Goal: Information Seeking & Learning: Compare options

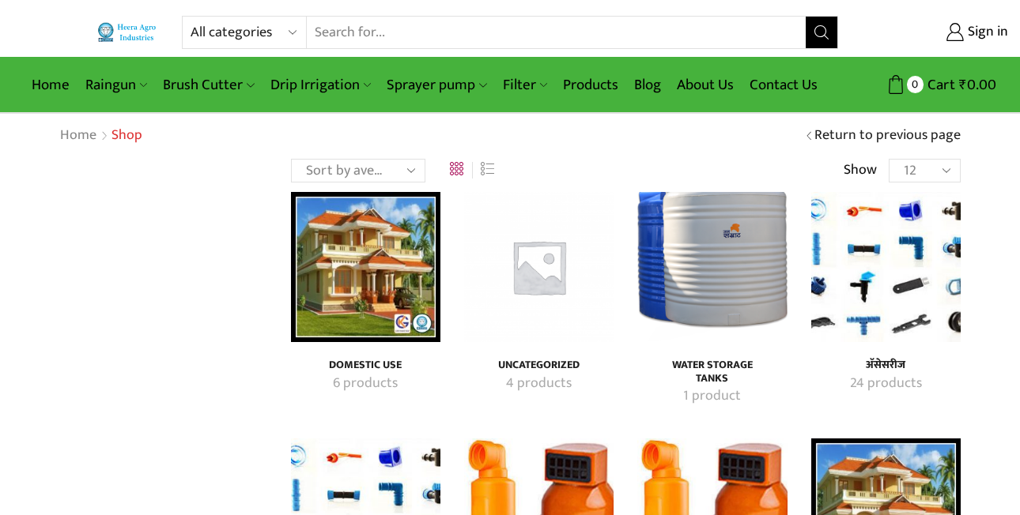
click at [719, 131] on div "Home Shop Return to previous page" at bounding box center [509, 136] width 925 height 21
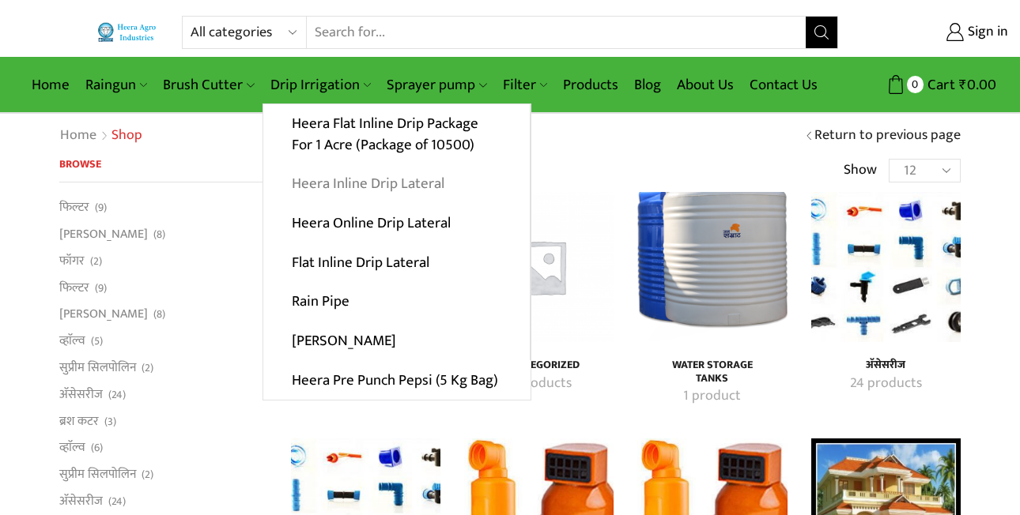
click at [383, 185] on link "Heera Inline Drip Lateral" at bounding box center [396, 184] width 266 height 40
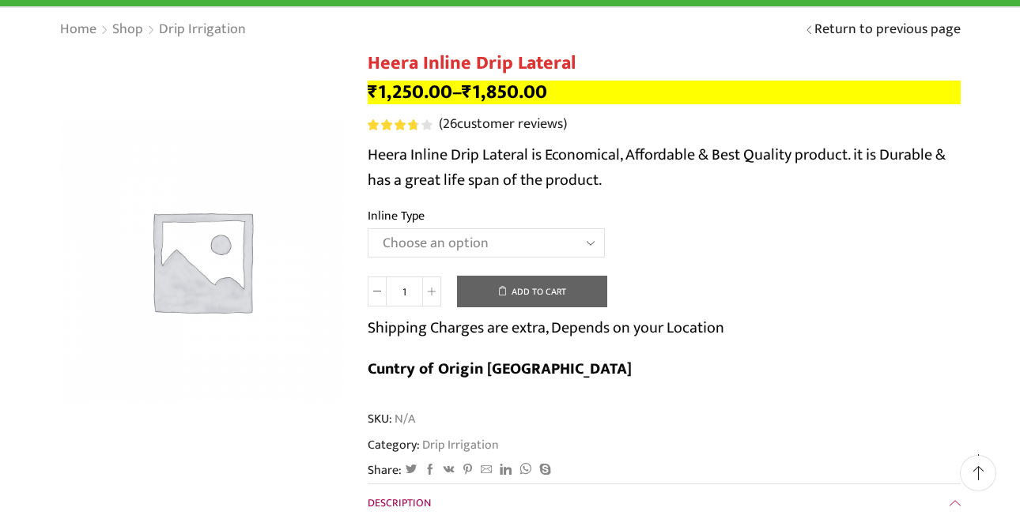
scroll to position [111, 0]
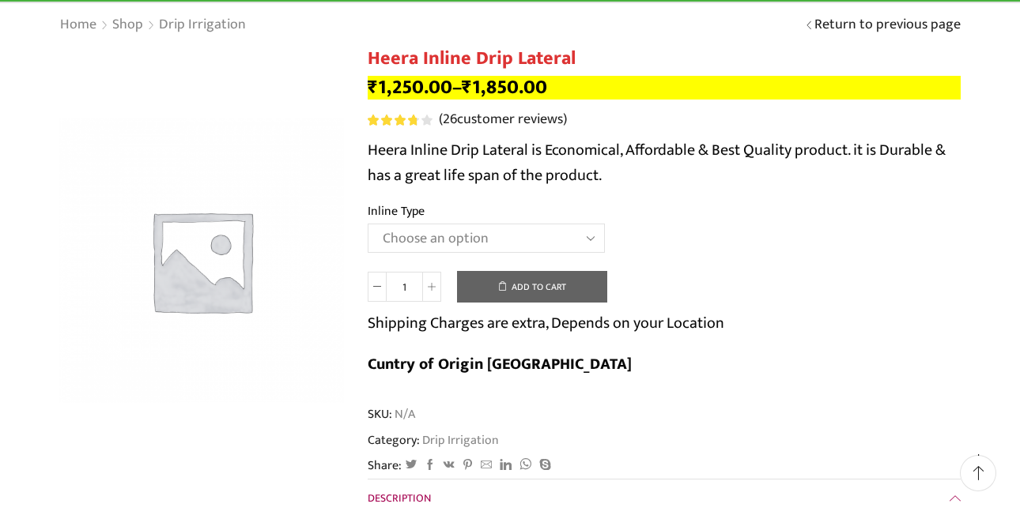
click at [541, 233] on select "Choose an option Heera Inline 12 MM (30CM) Heera Inline 12 MM (38CM) Heera Inli…" at bounding box center [486, 238] width 237 height 29
click at [368, 224] on select "Choose an option Heera Inline 12 MM (30CM) Heera Inline 12 MM (38CM) Heera Inli…" at bounding box center [486, 238] width 237 height 29
select select "Diamond Inline 16 MM (30CM)"
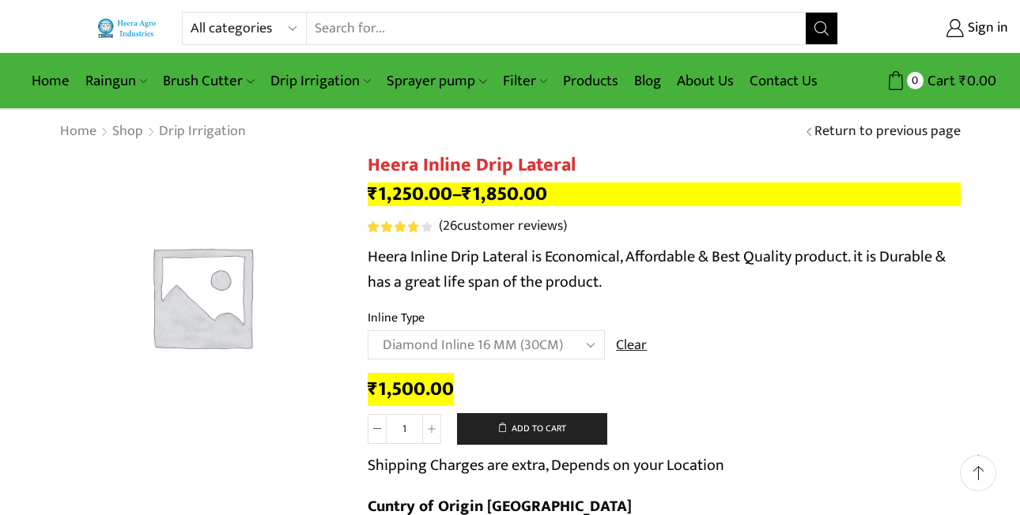
scroll to position [0, 0]
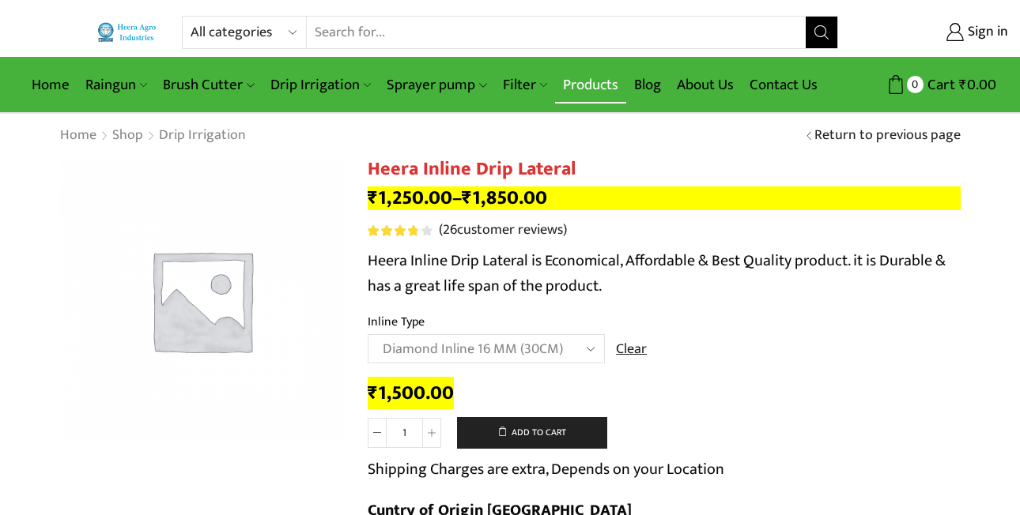
click at [579, 78] on link "Products" at bounding box center [590, 84] width 71 height 37
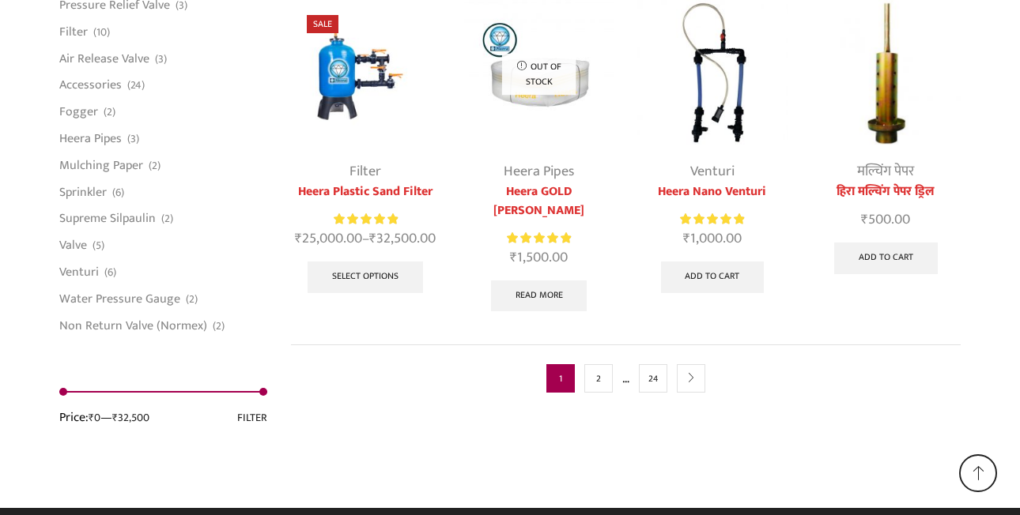
scroll to position [4153, 0]
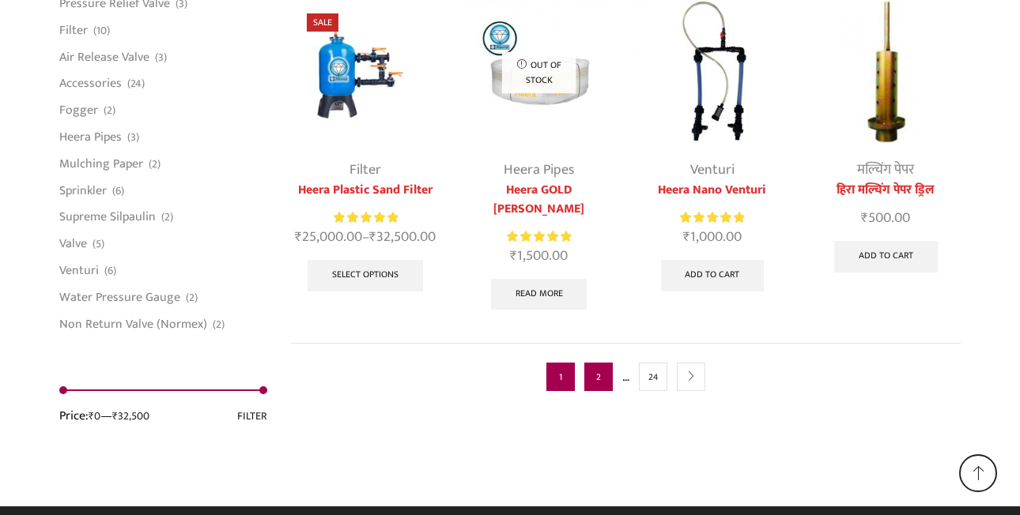
click at [603, 368] on link "2" at bounding box center [598, 377] width 28 height 28
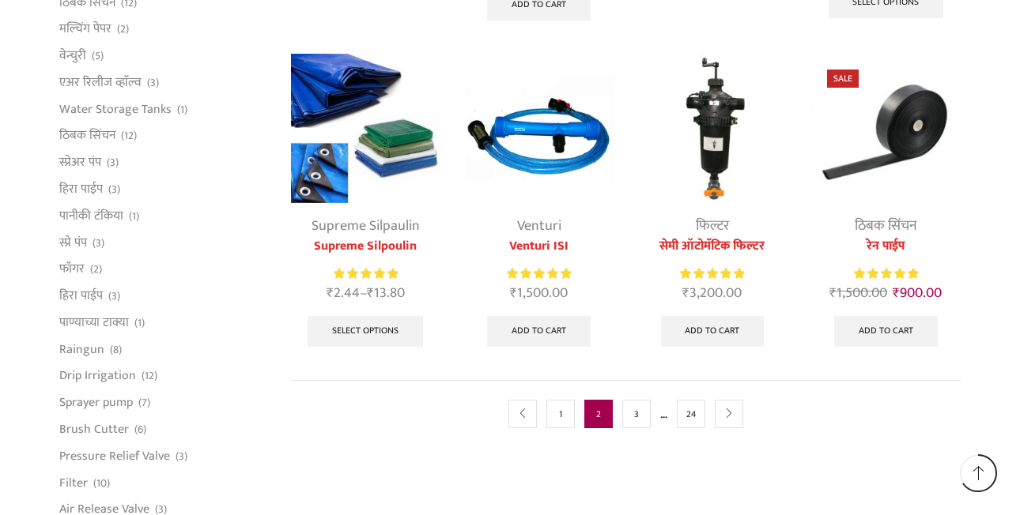
scroll to position [875, 0]
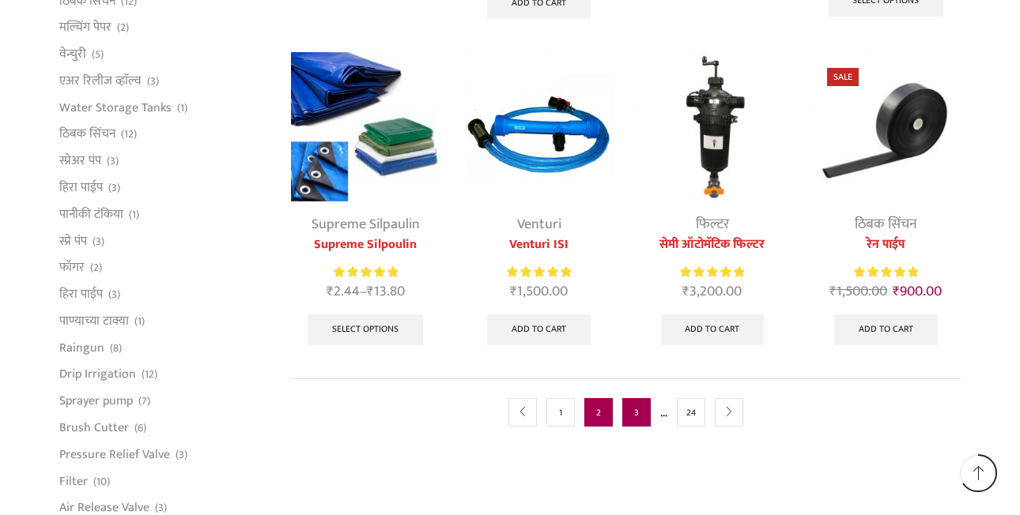
click at [639, 417] on link "3" at bounding box center [636, 412] width 28 height 28
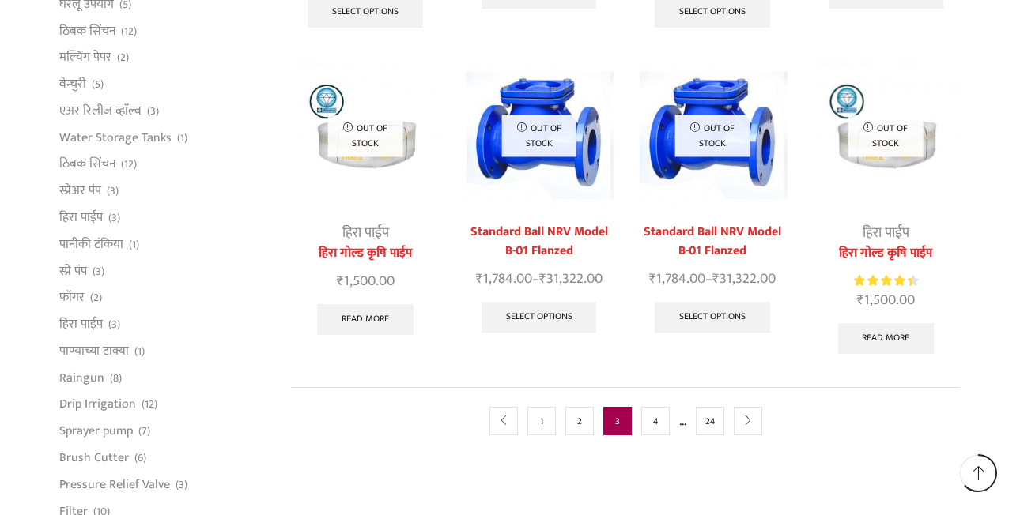
scroll to position [848, 0]
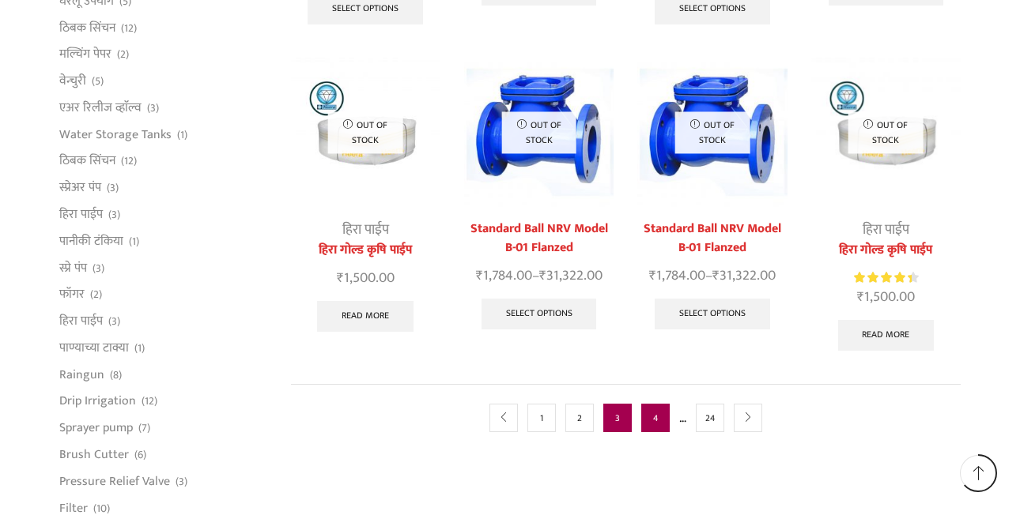
click at [661, 404] on link "4" at bounding box center [655, 418] width 28 height 28
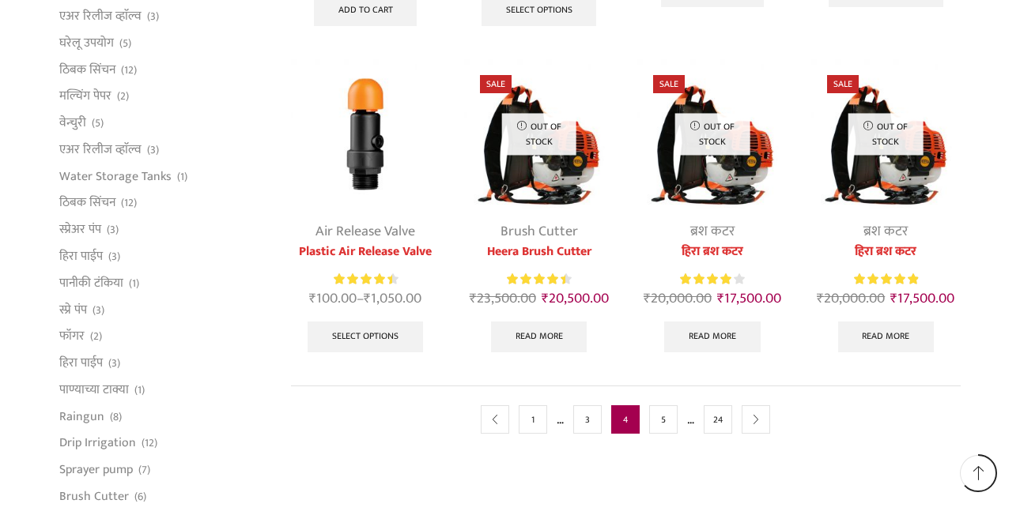
scroll to position [870, 0]
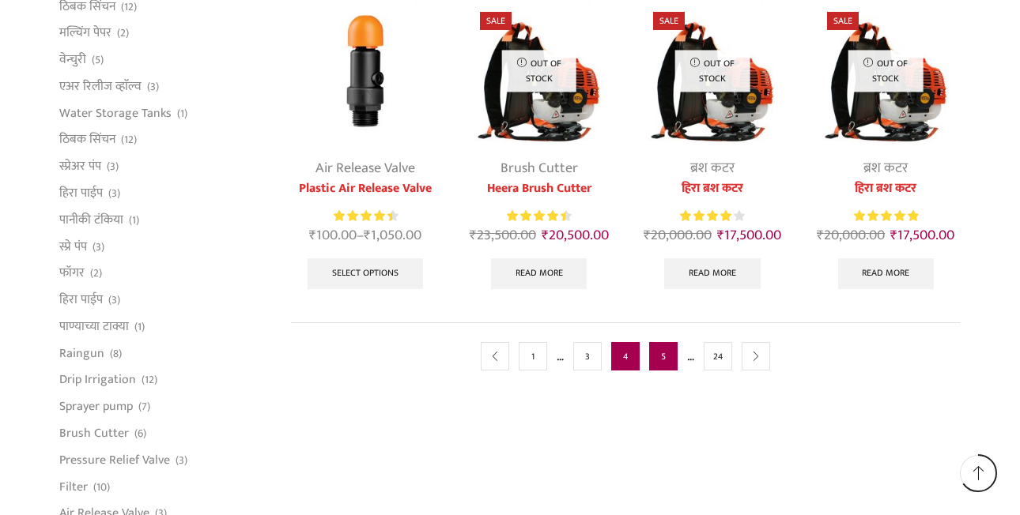
click at [662, 364] on link "5" at bounding box center [663, 356] width 28 height 28
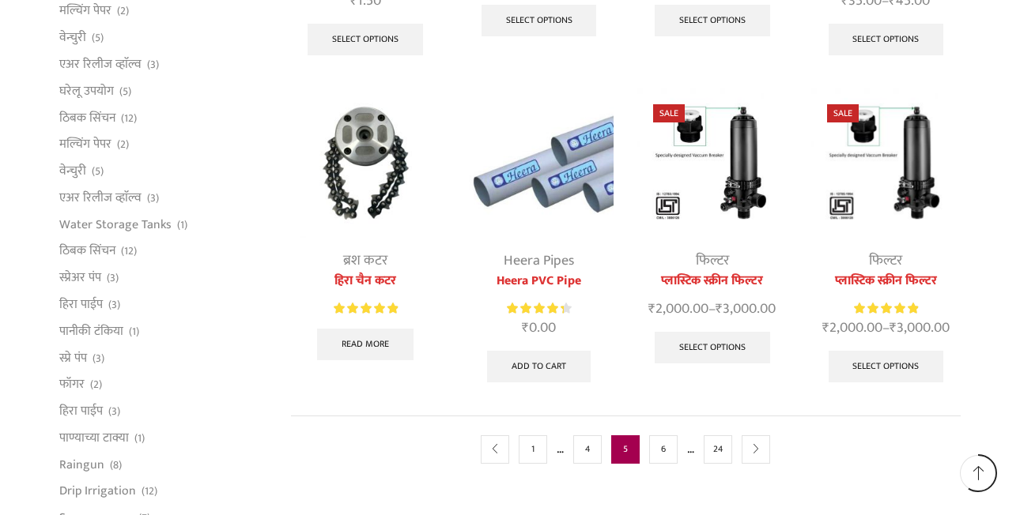
scroll to position [801, 0]
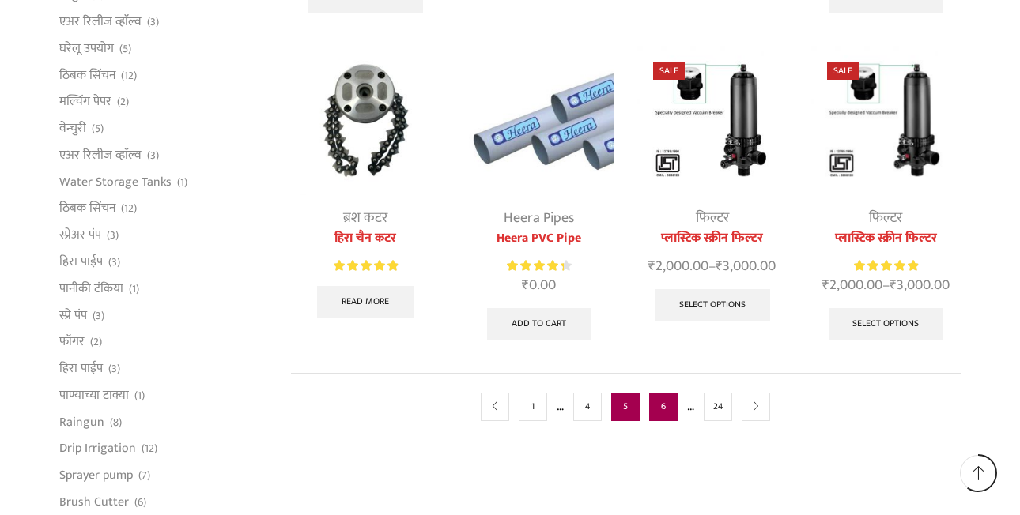
click at [664, 416] on link "6" at bounding box center [663, 407] width 28 height 28
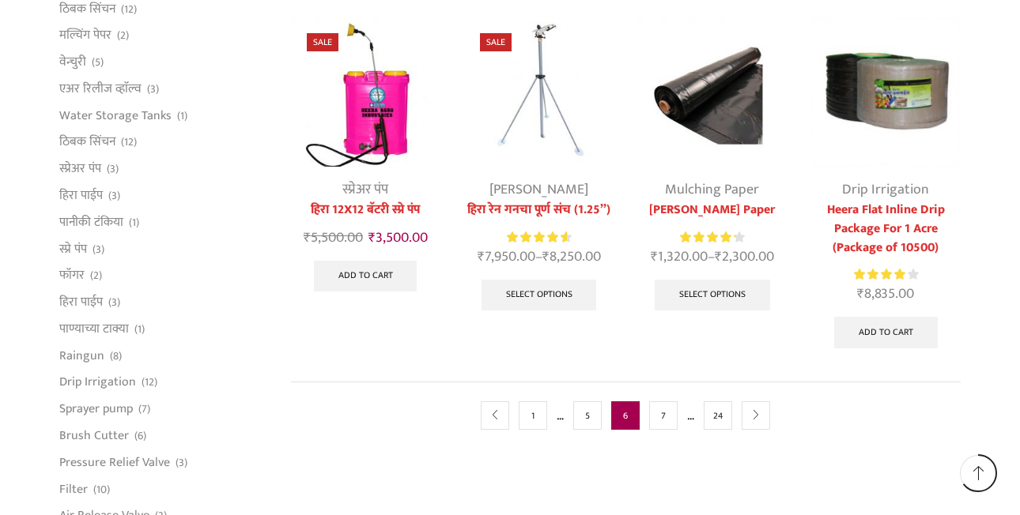
scroll to position [870, 0]
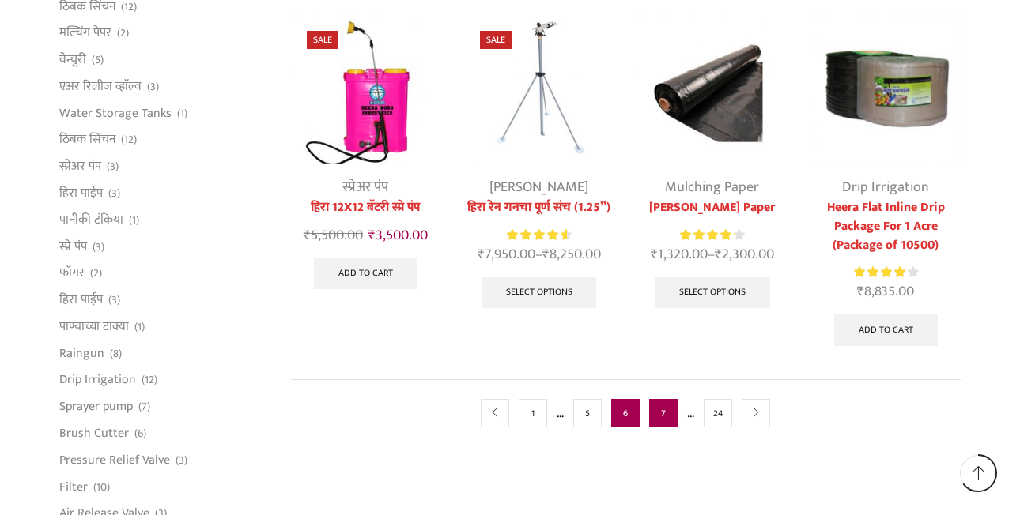
click at [662, 409] on link "7" at bounding box center [663, 413] width 28 height 28
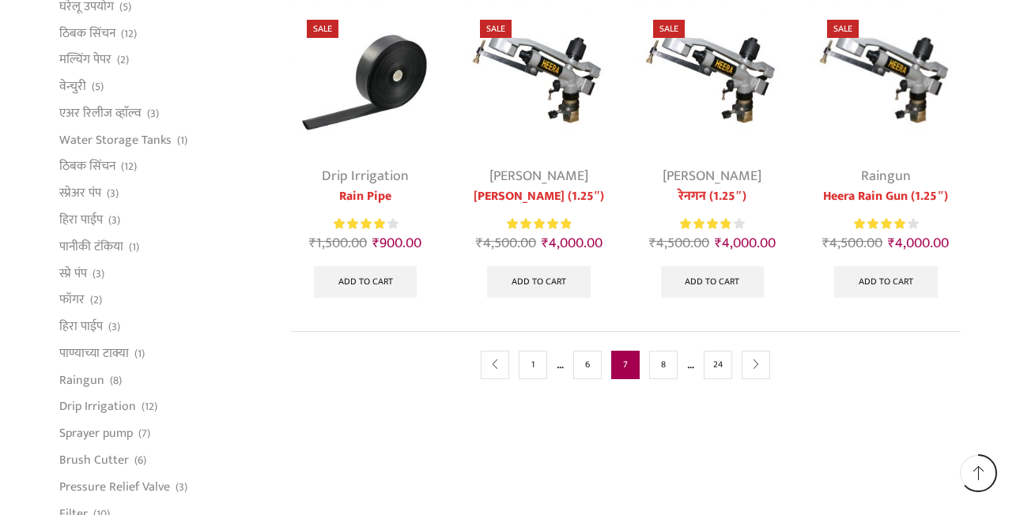
scroll to position [843, 0]
click at [669, 366] on link "8" at bounding box center [663, 364] width 28 height 28
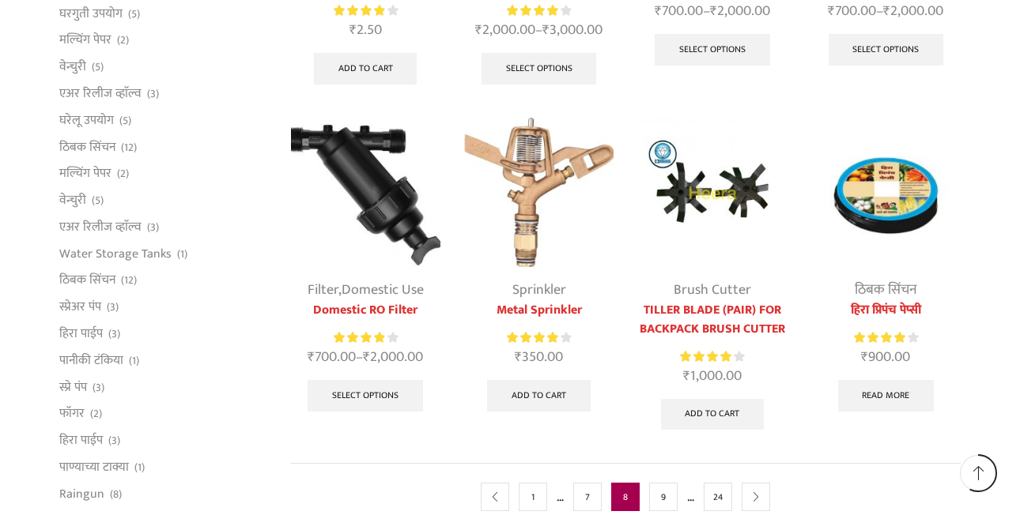
scroll to position [780, 0]
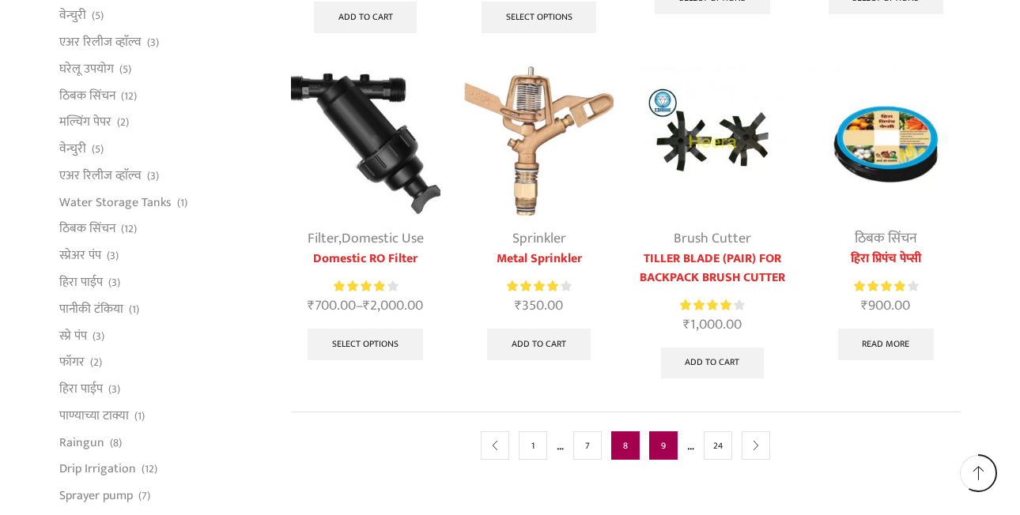
click at [668, 447] on link "9" at bounding box center [663, 446] width 28 height 28
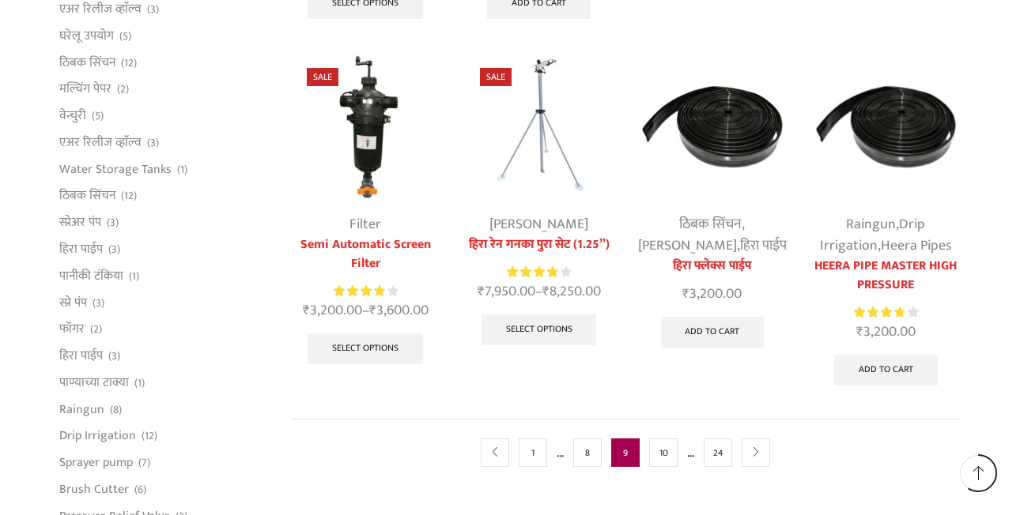
scroll to position [822, 0]
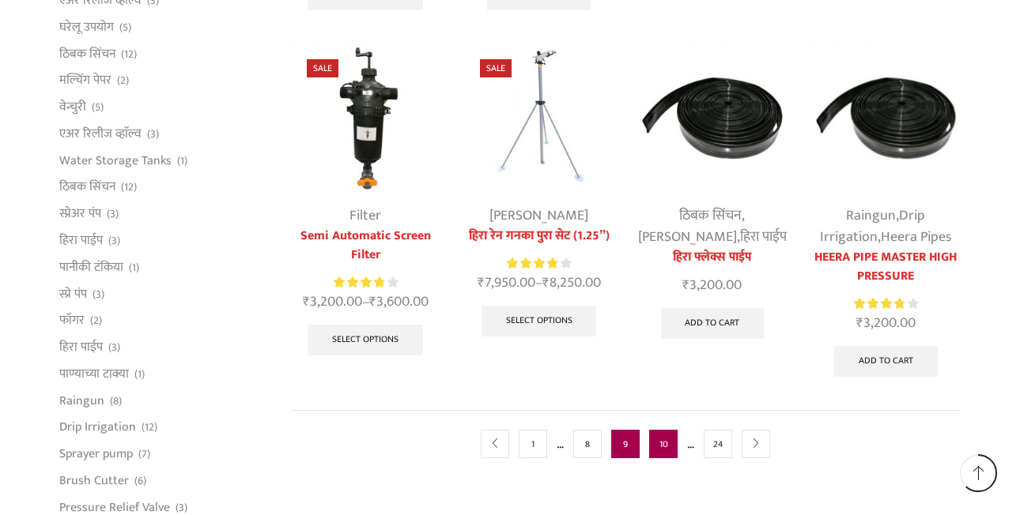
click at [673, 435] on link "10" at bounding box center [663, 444] width 28 height 28
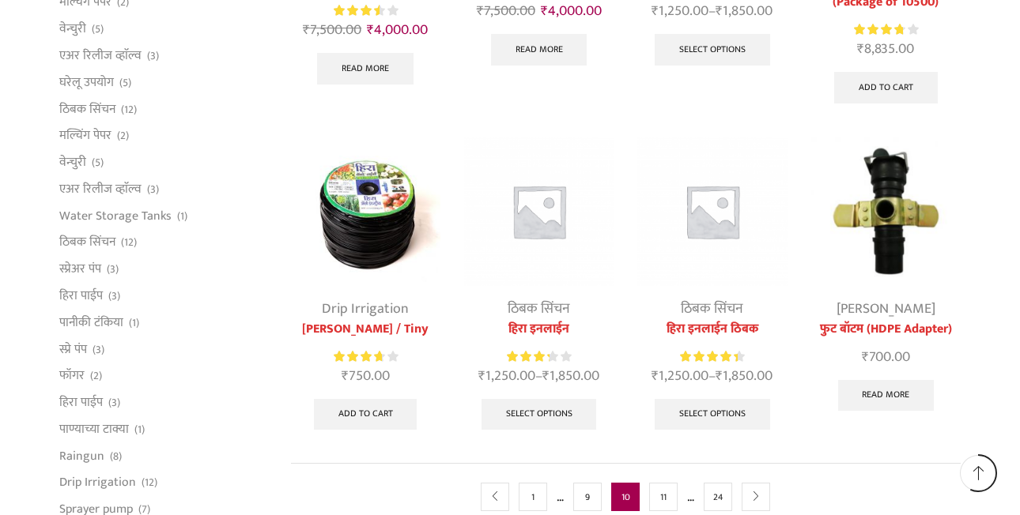
scroll to position [775, 0]
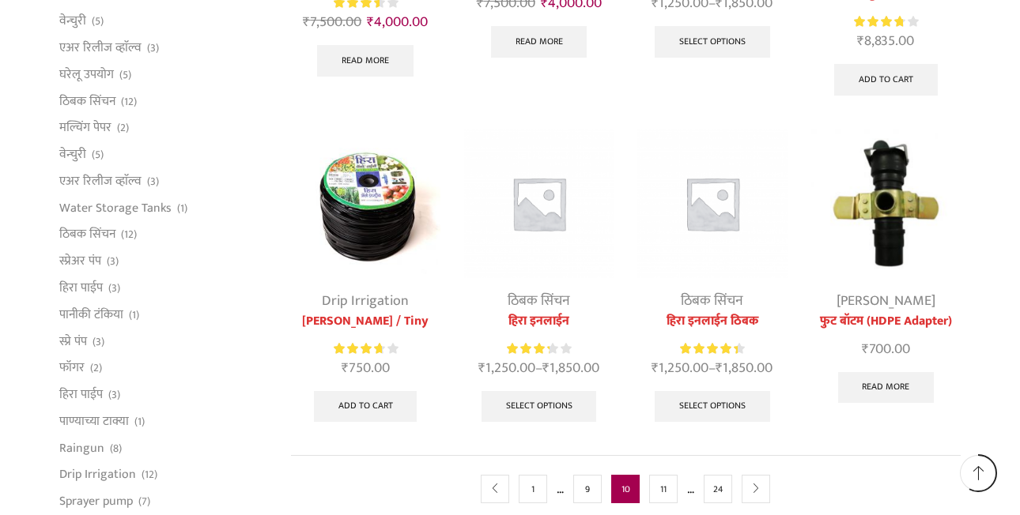
click at [364, 226] on img at bounding box center [365, 203] width 149 height 149
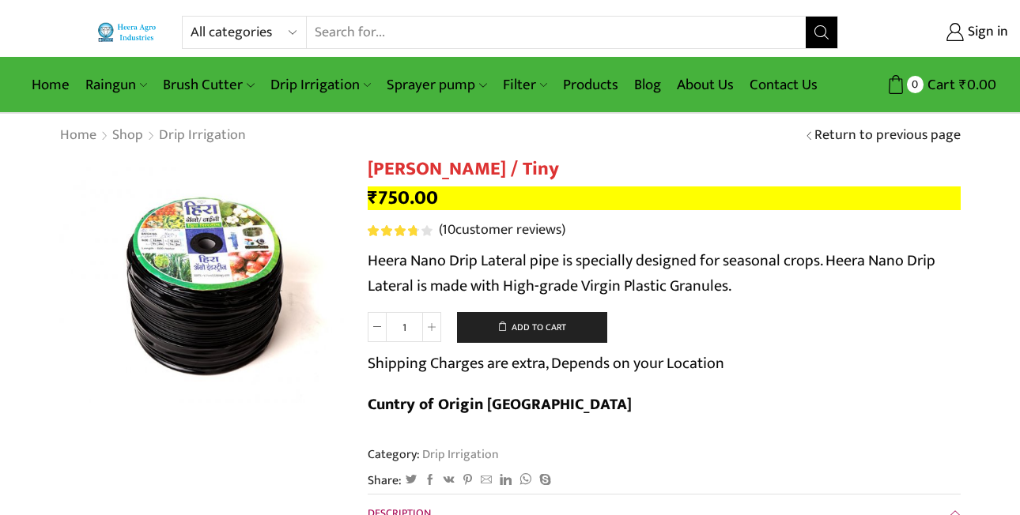
click at [205, 308] on img at bounding box center [296, 362] width 474 height 408
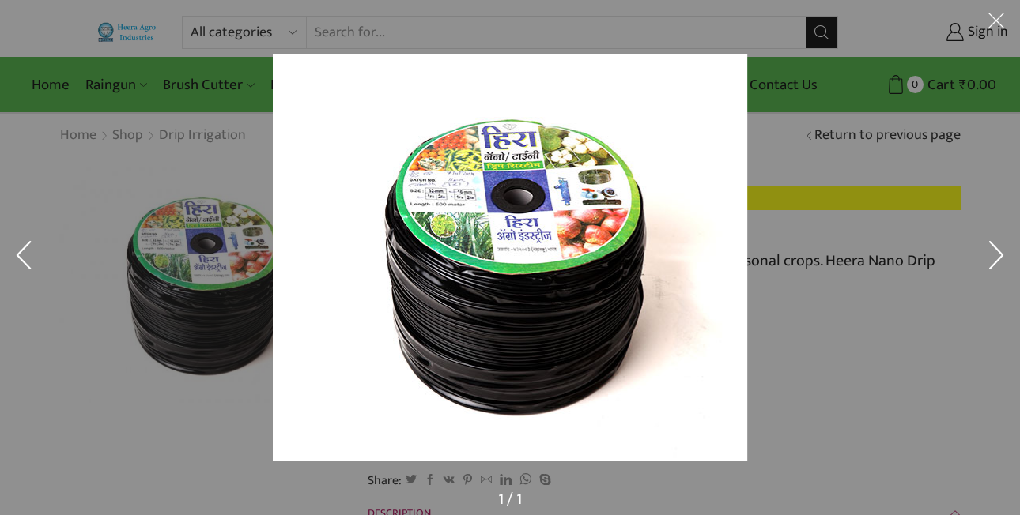
click at [827, 305] on div at bounding box center [739, 290] width 933 height 472
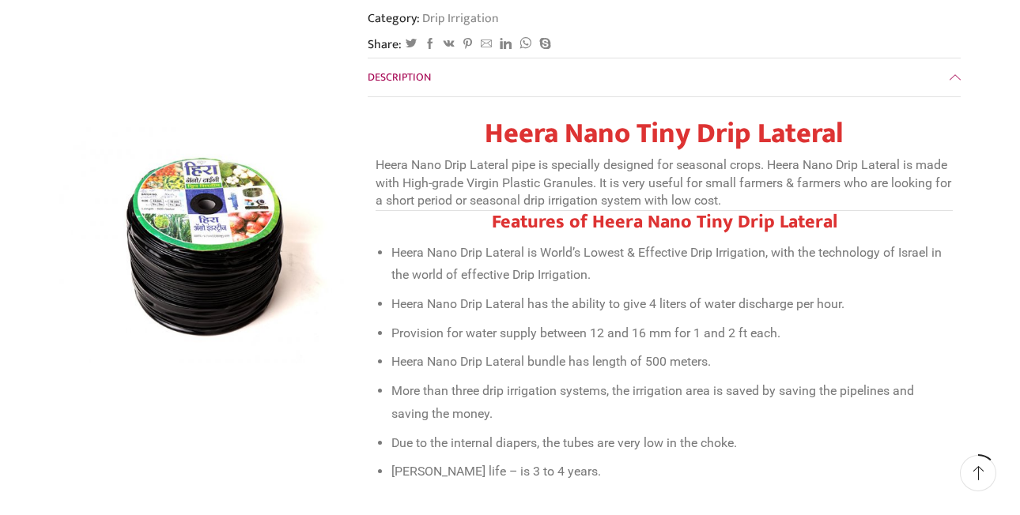
scroll to position [432, 0]
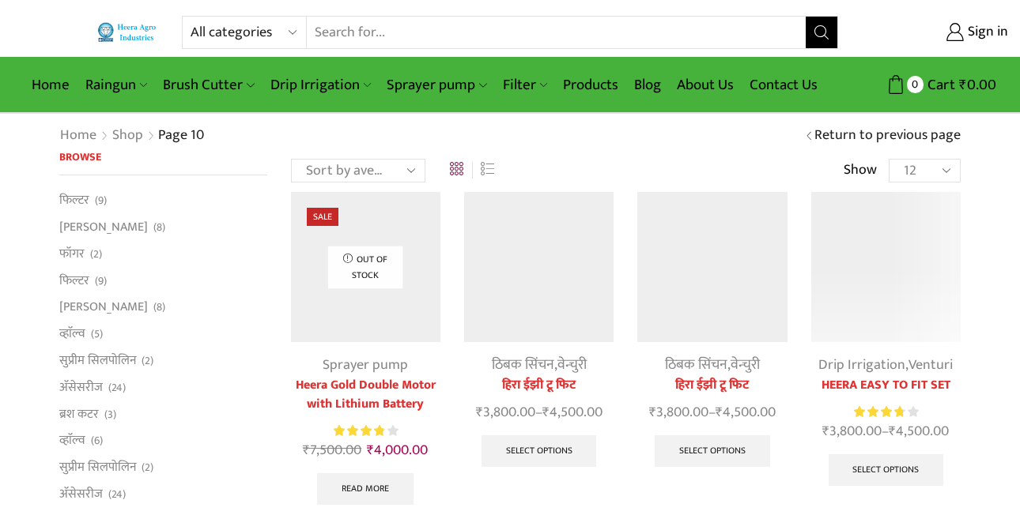
scroll to position [775, 0]
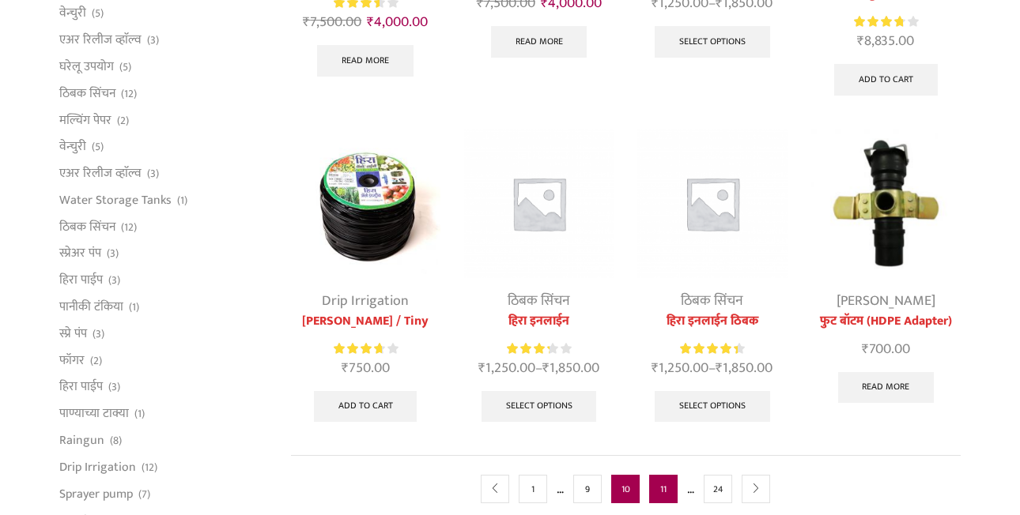
click at [671, 496] on link "11" at bounding box center [663, 489] width 28 height 28
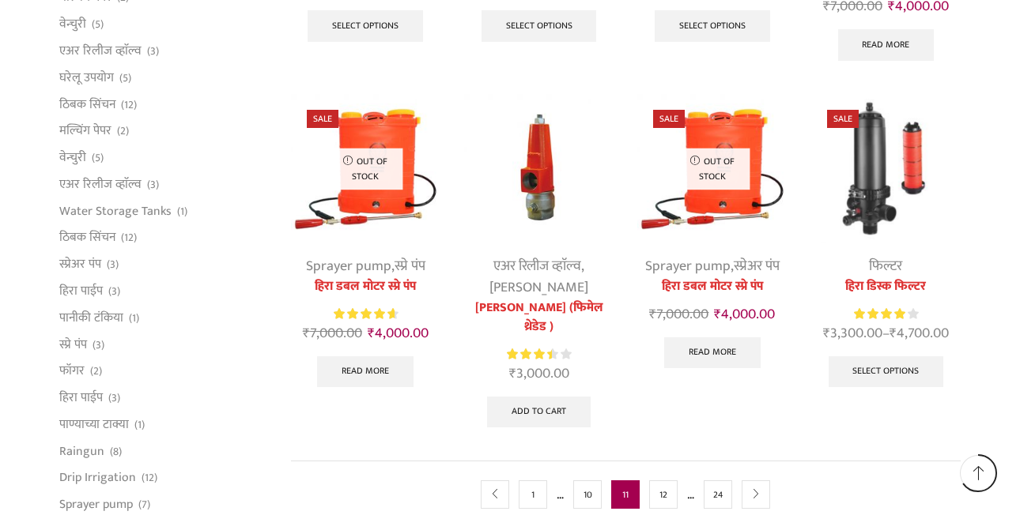
scroll to position [922, 0]
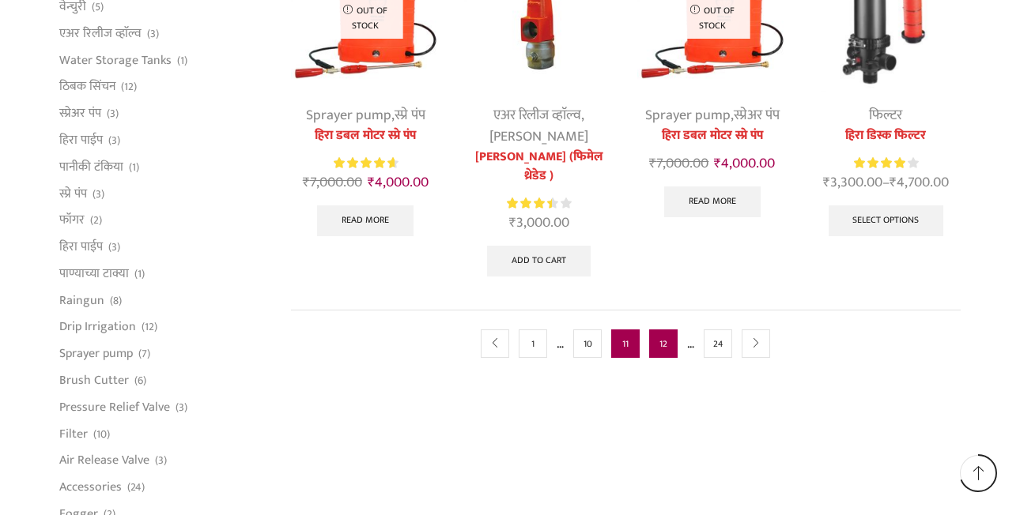
click at [666, 340] on link "12" at bounding box center [663, 344] width 28 height 28
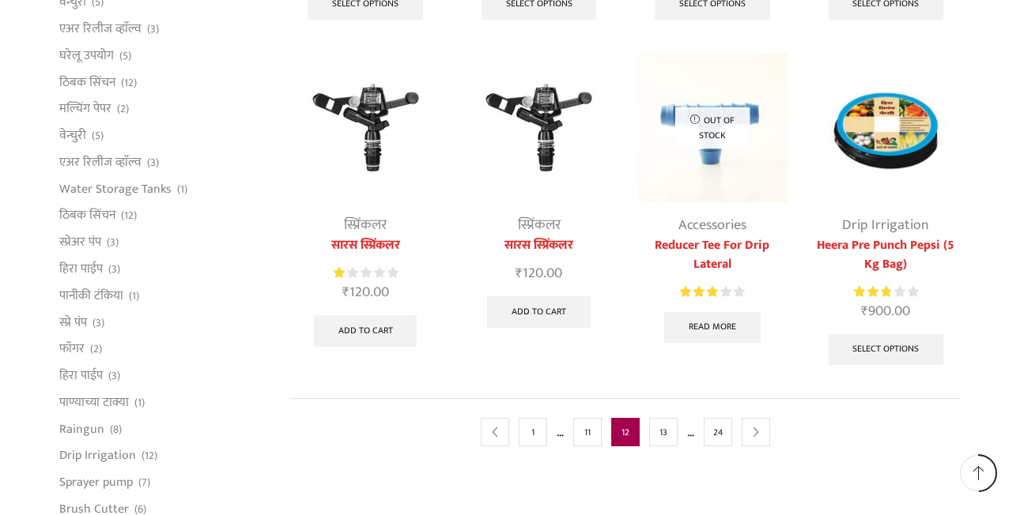
scroll to position [854, 0]
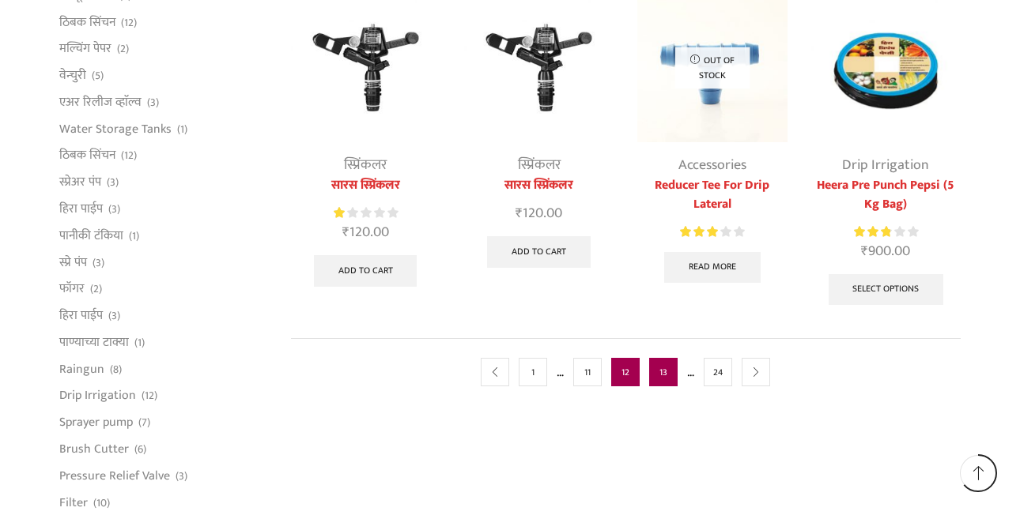
click at [665, 377] on link "13" at bounding box center [663, 372] width 28 height 28
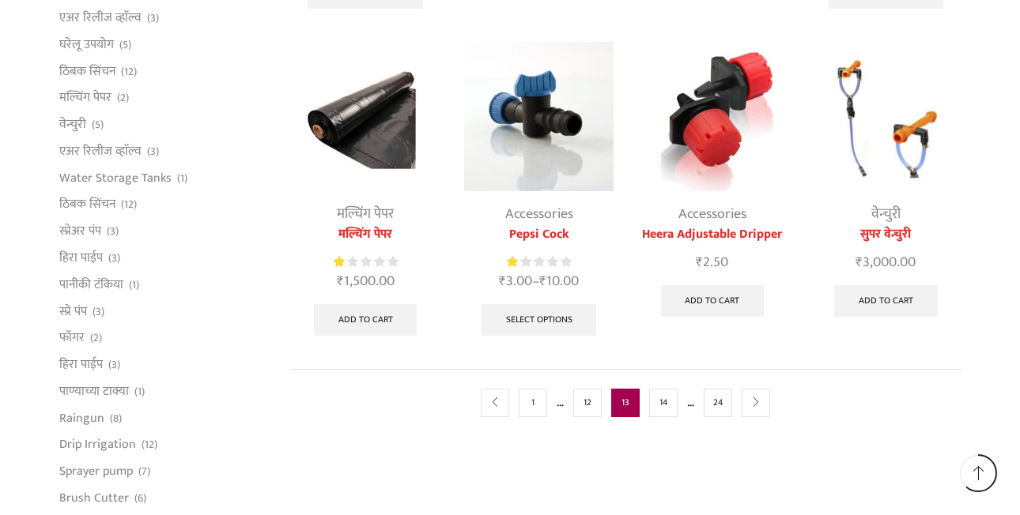
scroll to position [822, 0]
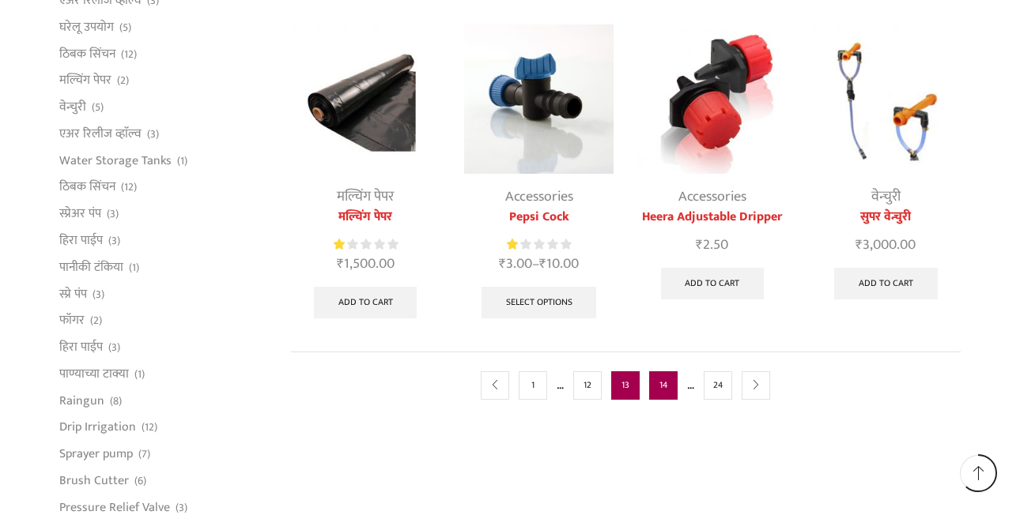
click at [669, 392] on link "14" at bounding box center [663, 386] width 28 height 28
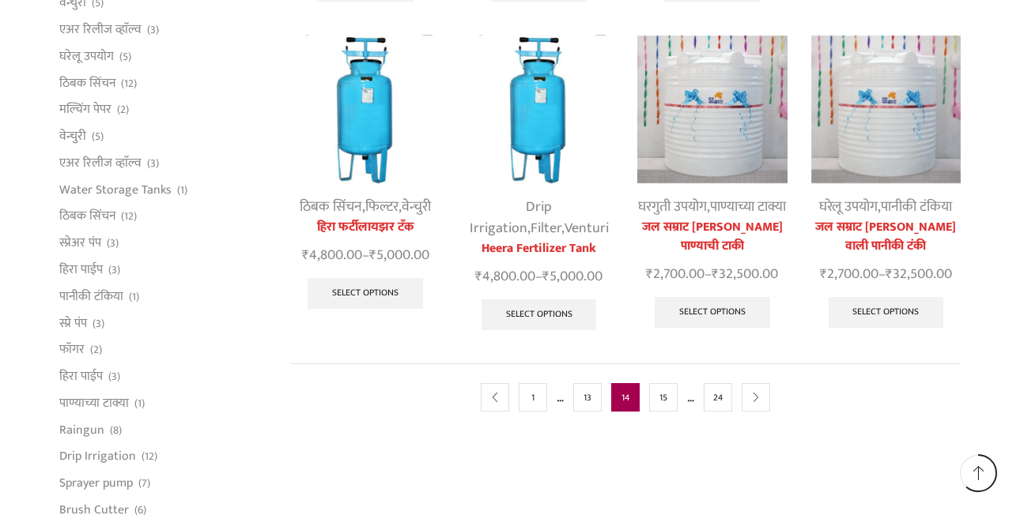
scroll to position [822, 0]
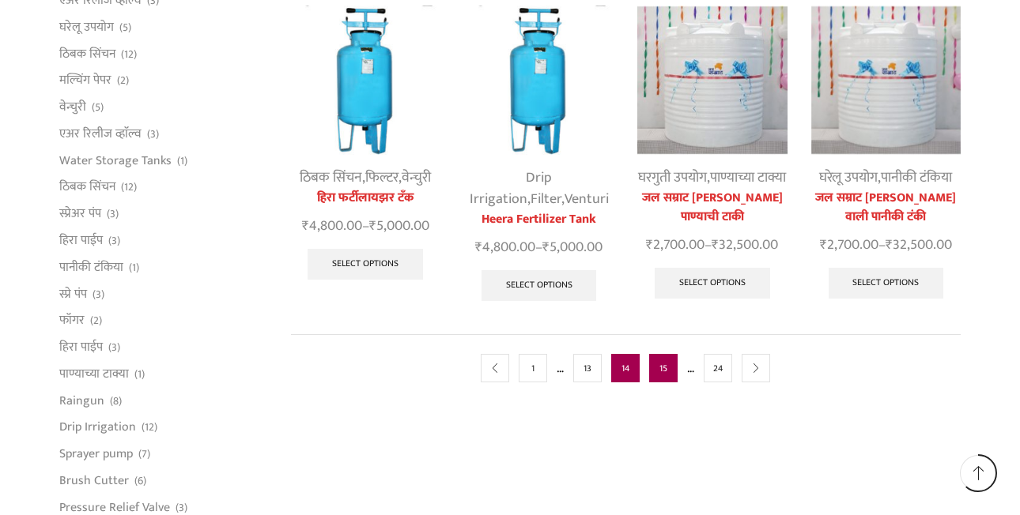
click at [666, 383] on link "15" at bounding box center [663, 368] width 28 height 28
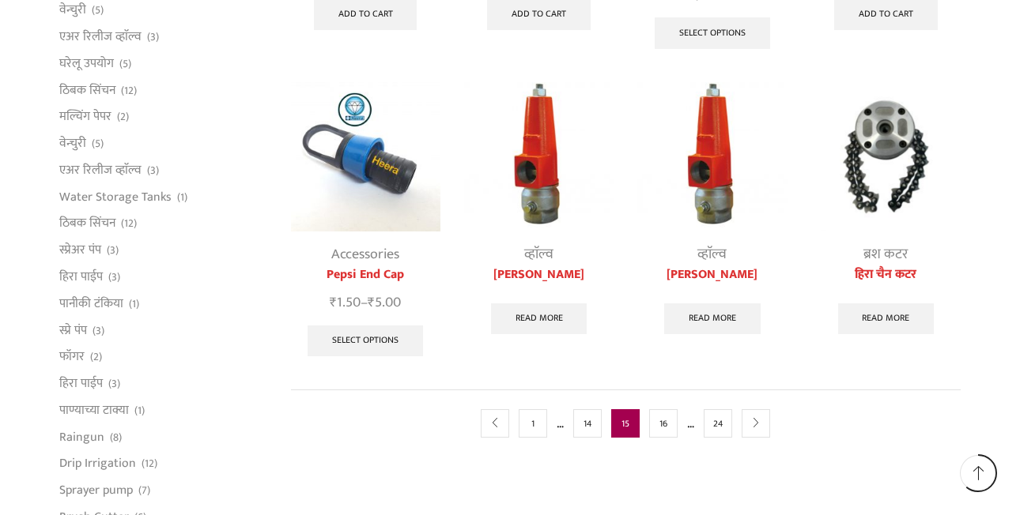
scroll to position [817, 0]
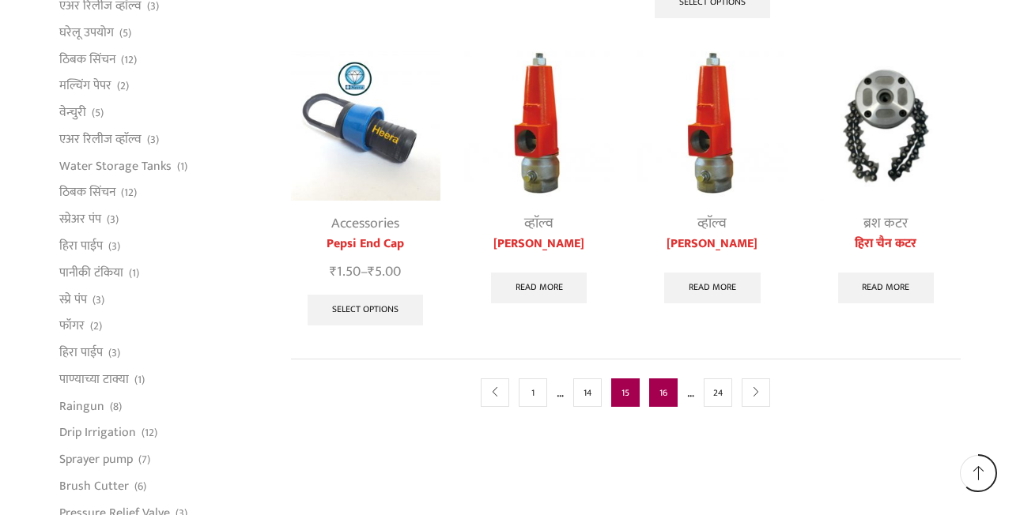
click at [666, 398] on link "16" at bounding box center [663, 393] width 28 height 28
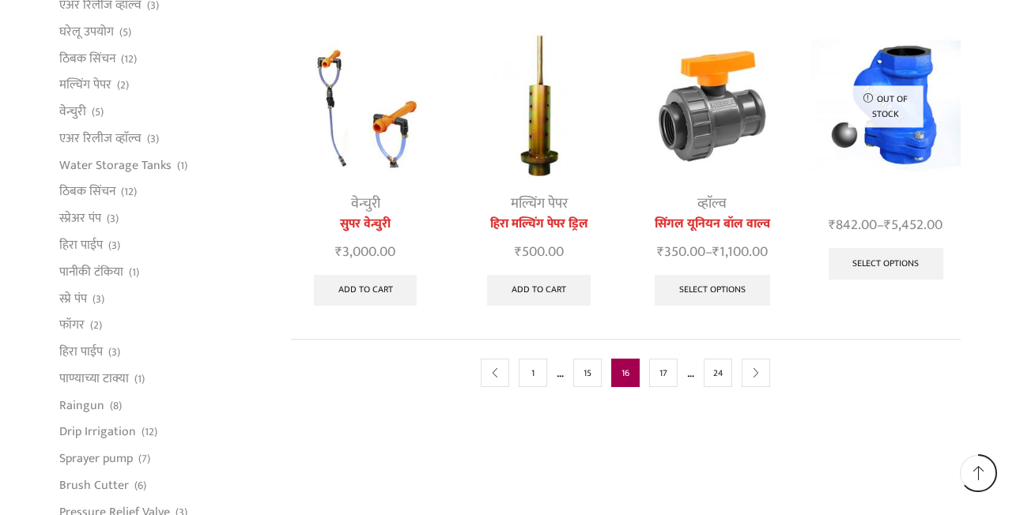
scroll to position [812, 0]
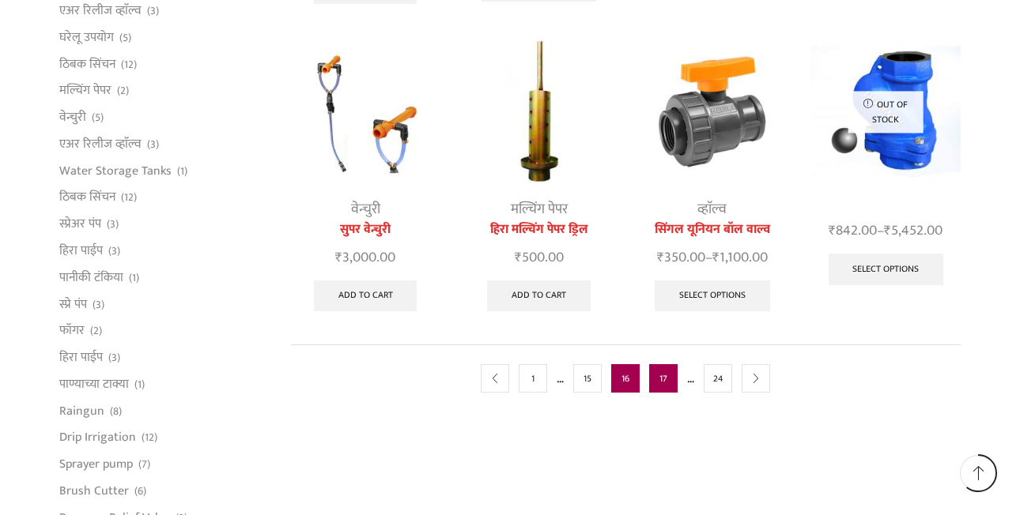
click at [668, 384] on link "17" at bounding box center [663, 378] width 28 height 28
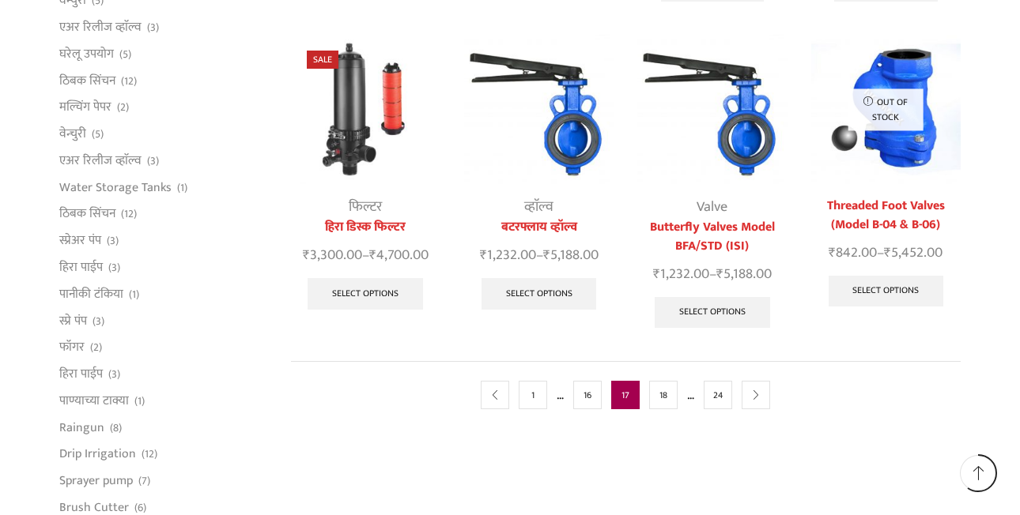
scroll to position [796, 0]
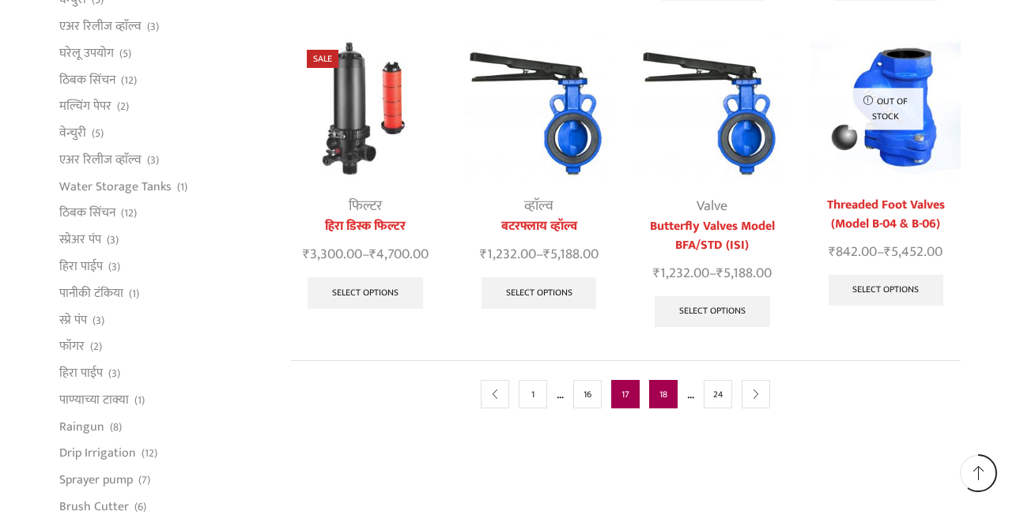
click at [662, 398] on link "18" at bounding box center [663, 394] width 28 height 28
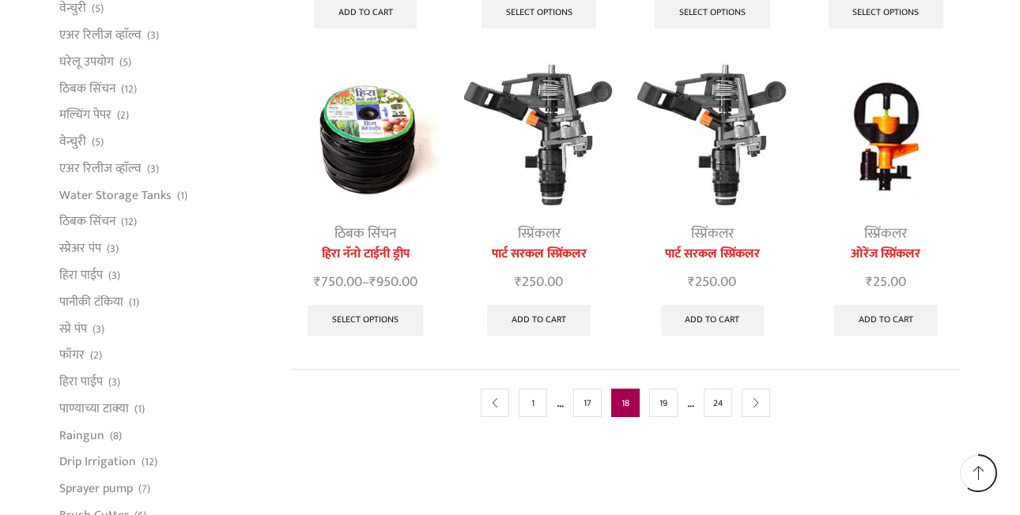
scroll to position [796, 0]
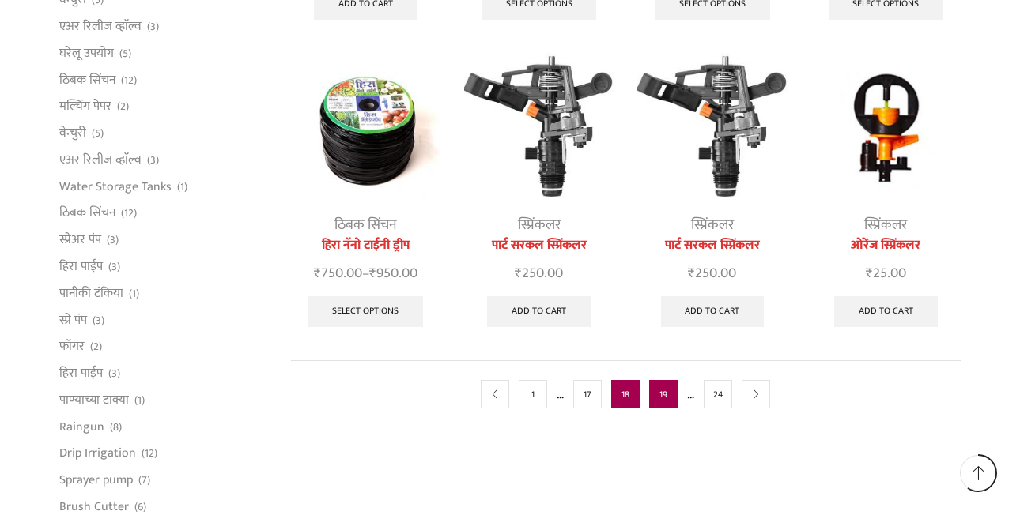
click at [661, 403] on link "19" at bounding box center [663, 394] width 28 height 28
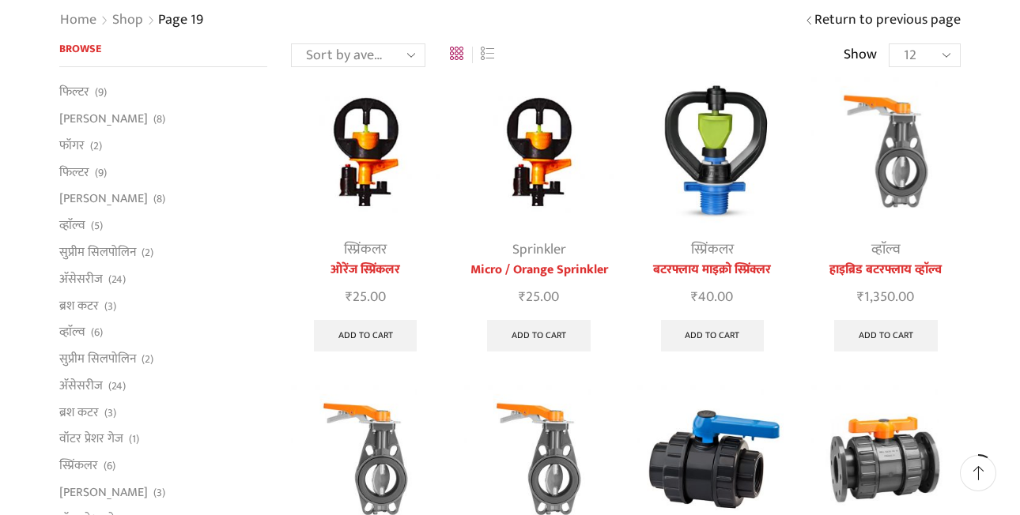
scroll to position [116, 0]
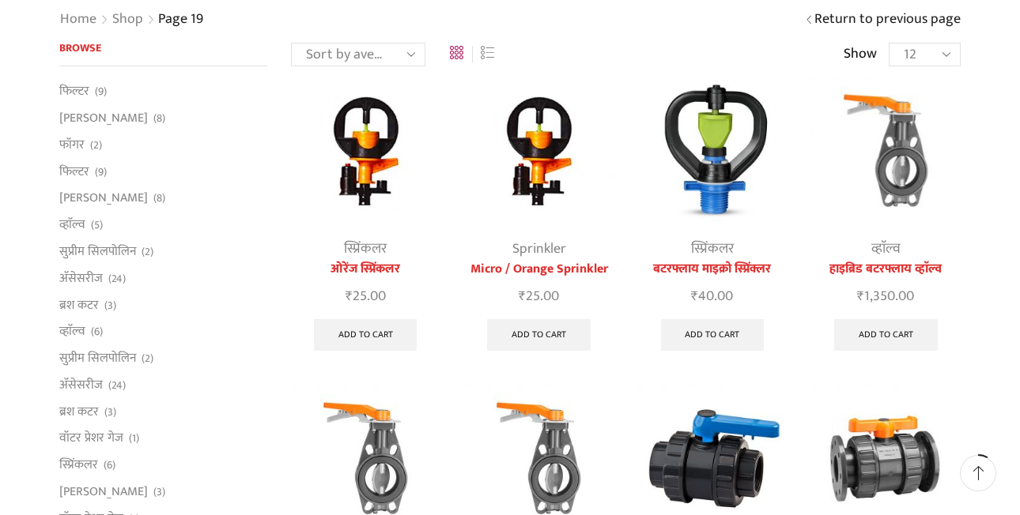
click at [372, 59] on select "Sort by popularity Sort by average rating Sort by latest Sort by price: low to …" at bounding box center [358, 55] width 134 height 24
select select "price"
click at [291, 43] on select "Sort by popularity Sort by average rating Sort by latest Sort by price: low to …" at bounding box center [358, 55] width 134 height 24
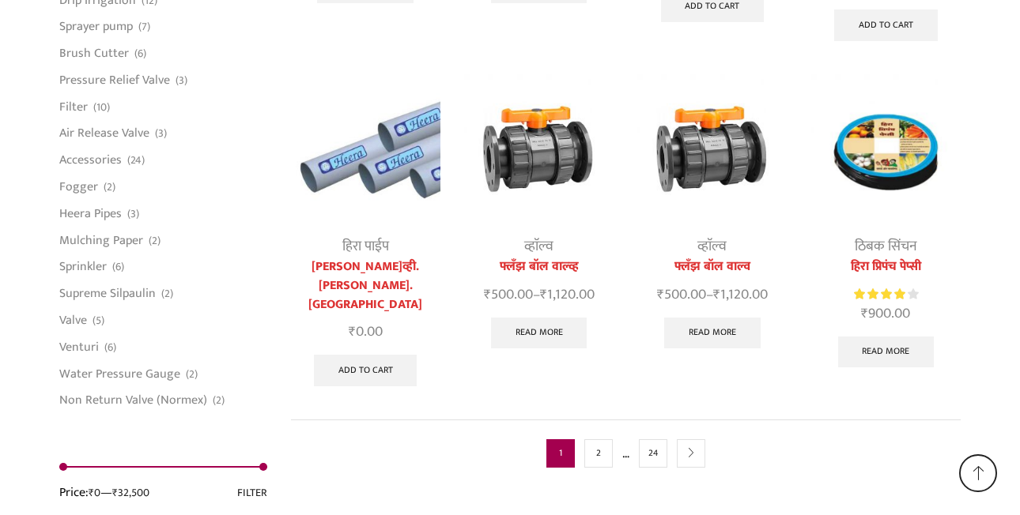
scroll to position [4134, 0]
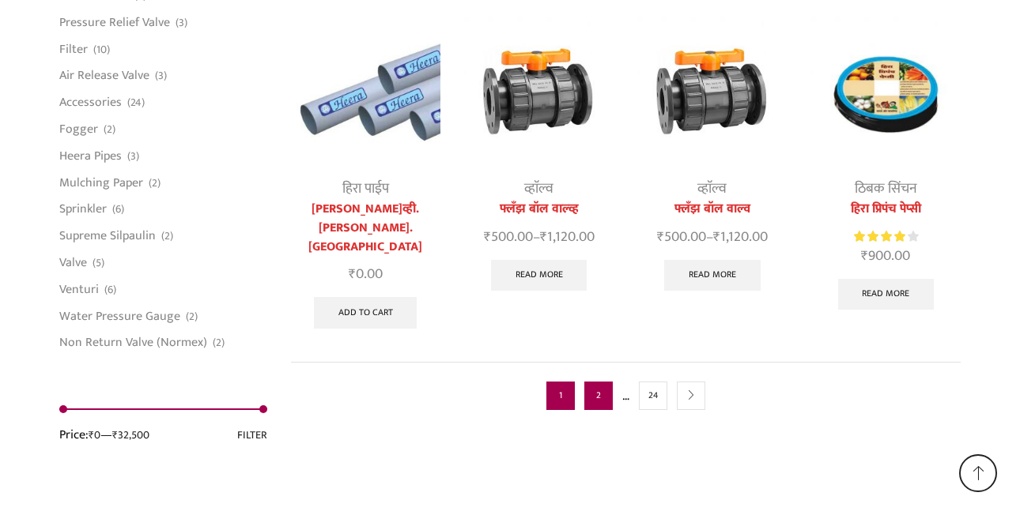
click at [592, 382] on link "2" at bounding box center [598, 396] width 28 height 28
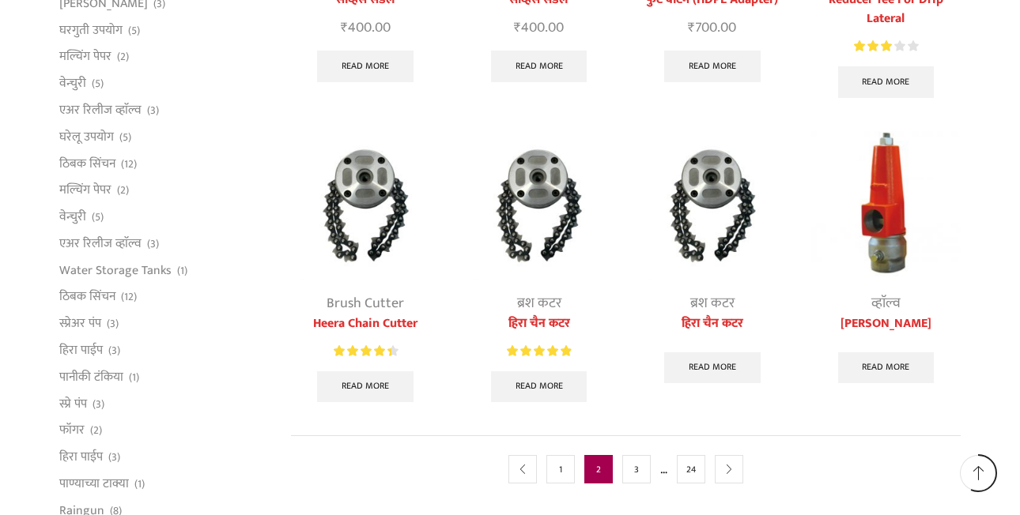
scroll to position [769, 0]
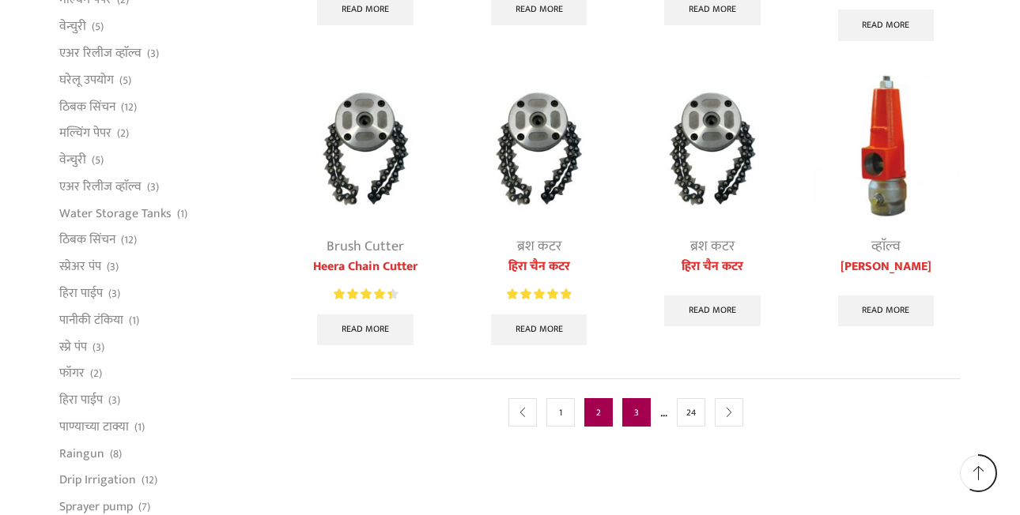
click at [634, 421] on link "3" at bounding box center [636, 412] width 28 height 28
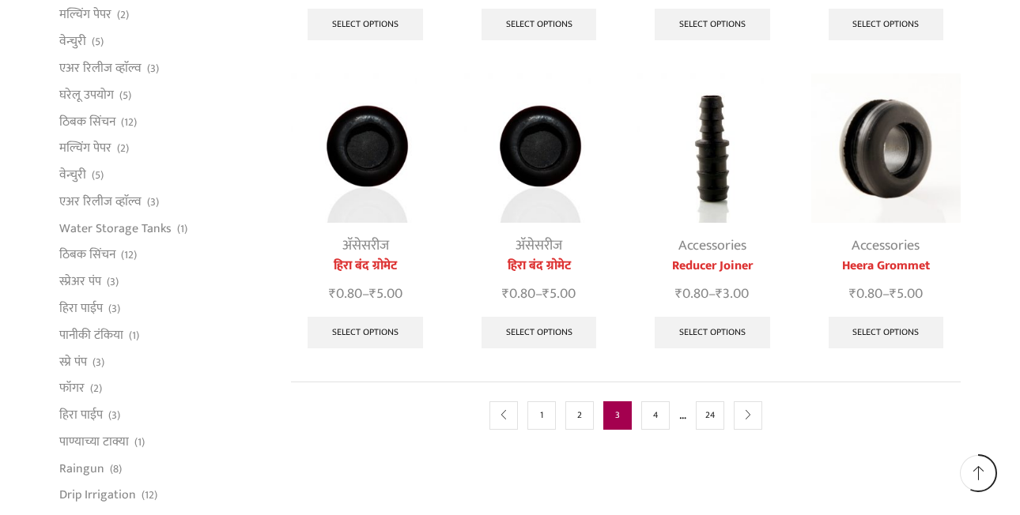
scroll to position [753, 0]
click at [655, 420] on link "4" at bounding box center [655, 416] width 28 height 28
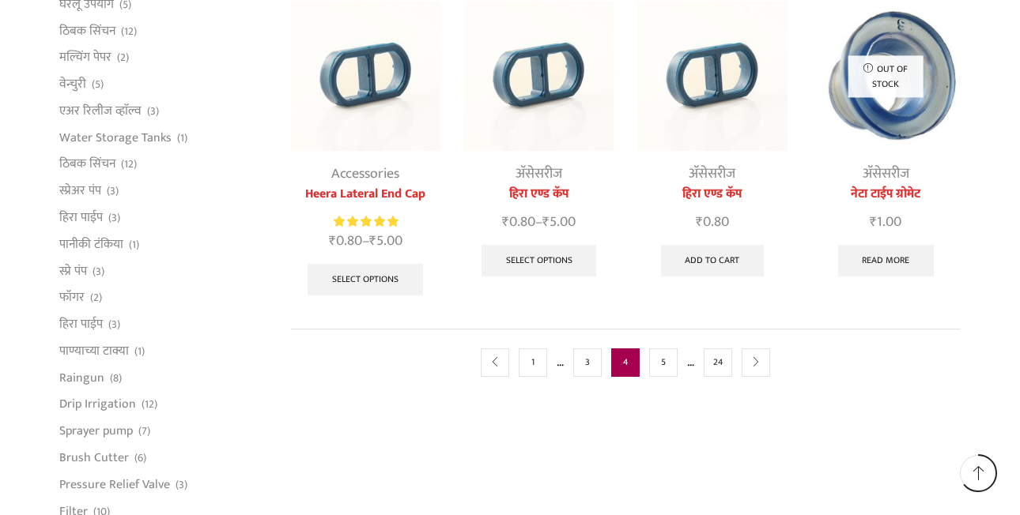
scroll to position [859, 0]
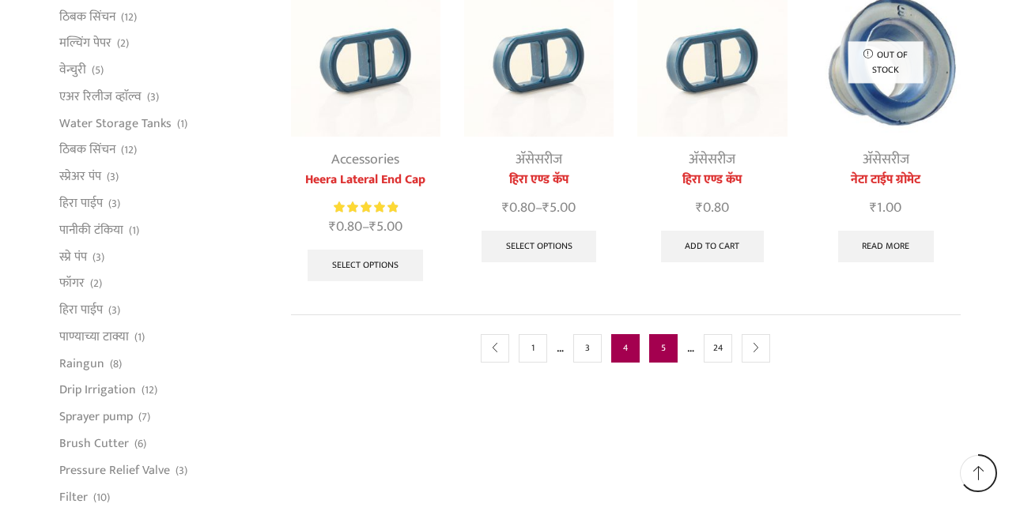
click at [671, 356] on link "5" at bounding box center [663, 348] width 28 height 28
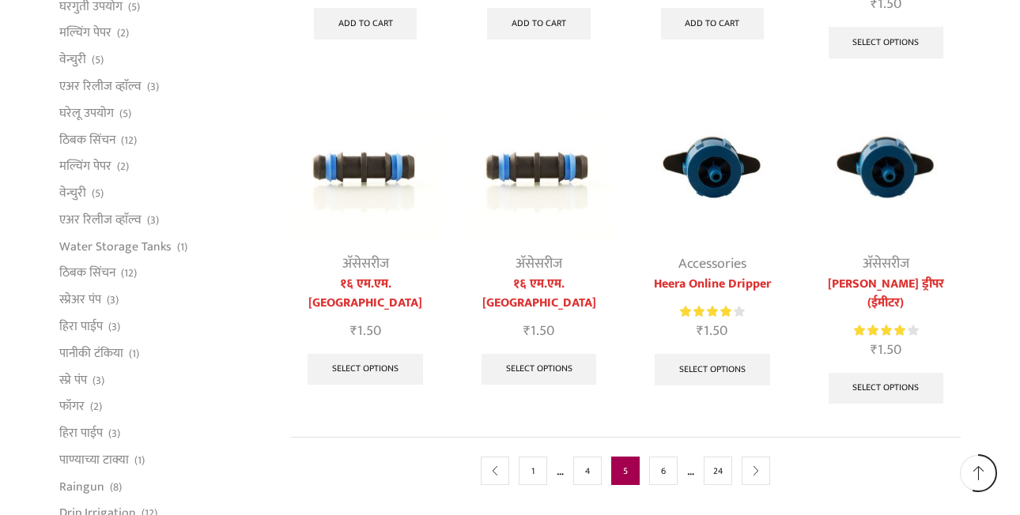
scroll to position [743, 0]
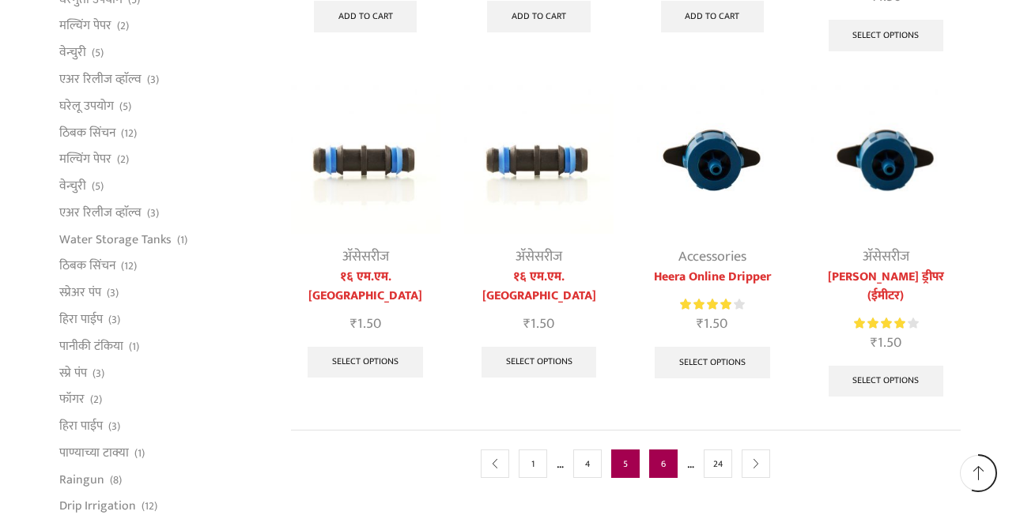
click at [665, 452] on link "6" at bounding box center [663, 464] width 28 height 28
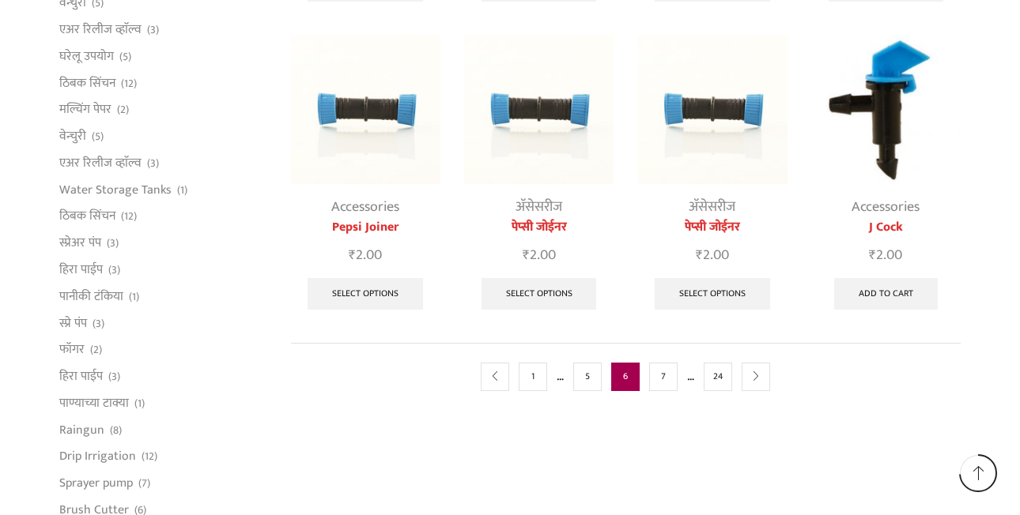
scroll to position [722, 0]
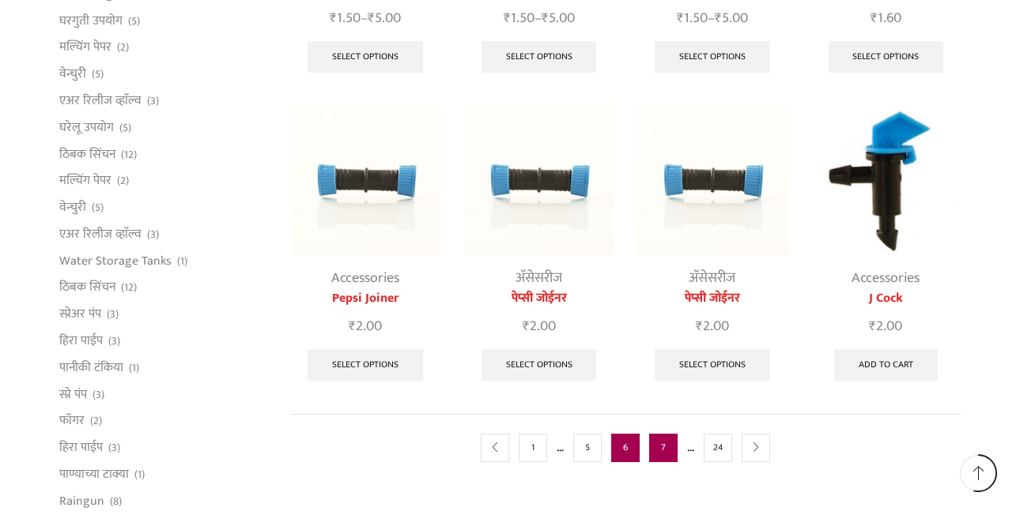
click at [662, 457] on link "7" at bounding box center [663, 448] width 28 height 28
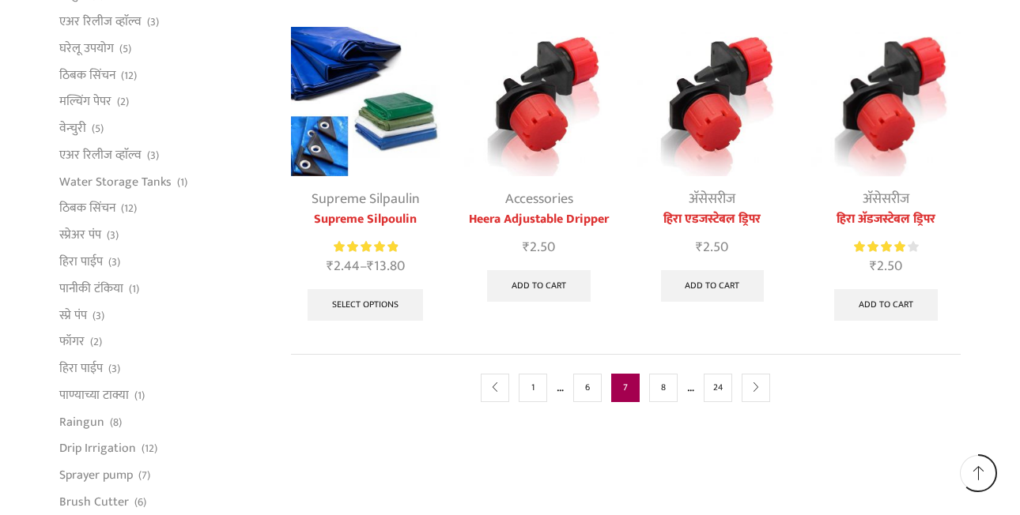
scroll to position [817, 0]
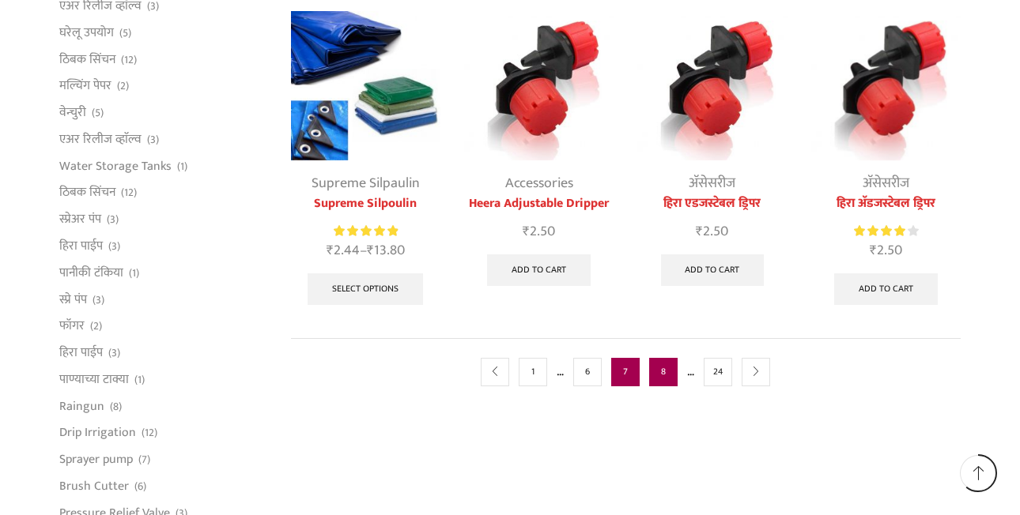
click at [664, 373] on link "8" at bounding box center [663, 372] width 28 height 28
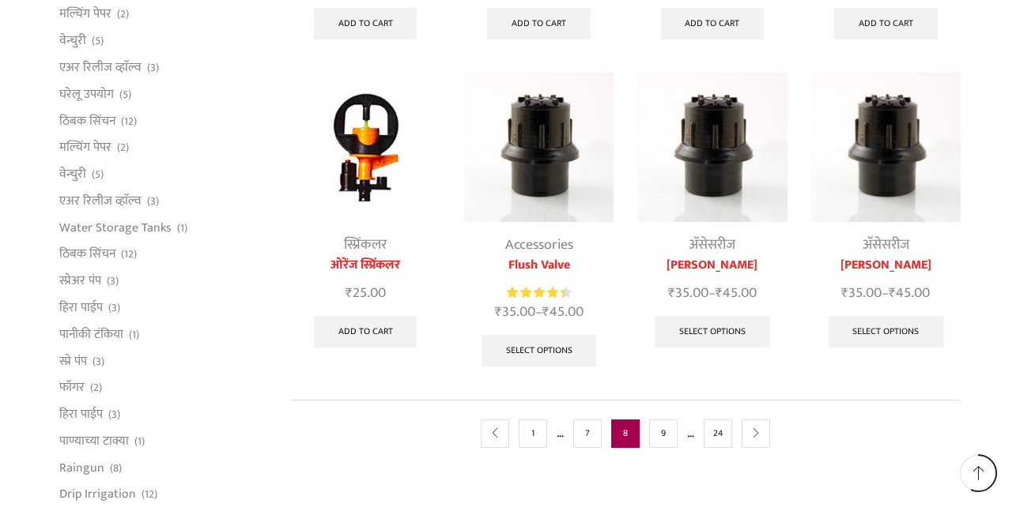
scroll to position [753, 0]
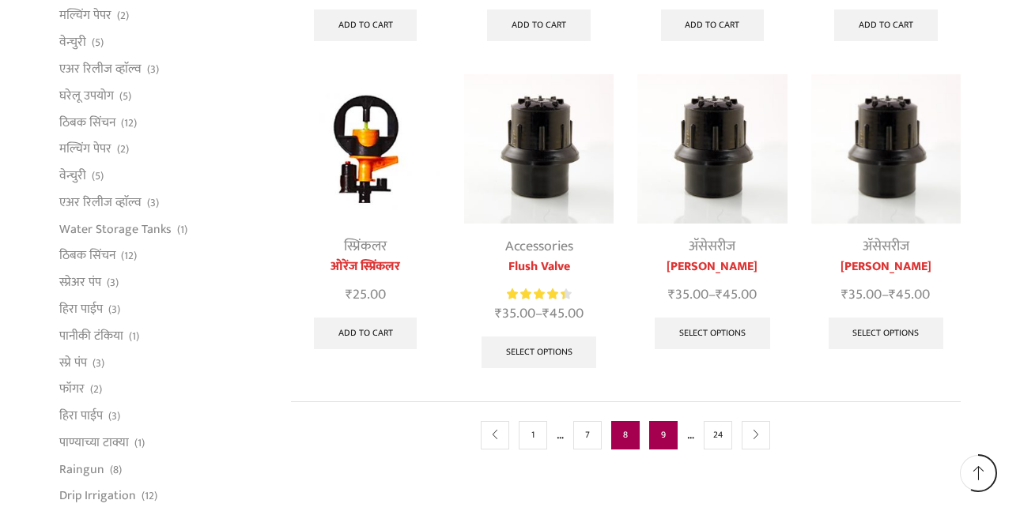
click at [659, 430] on link "9" at bounding box center [663, 435] width 28 height 28
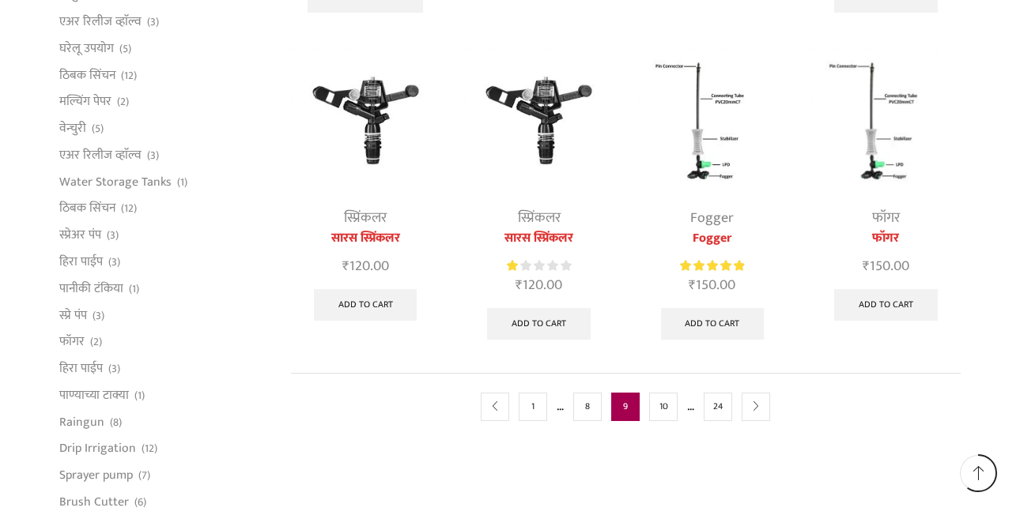
scroll to position [796, 0]
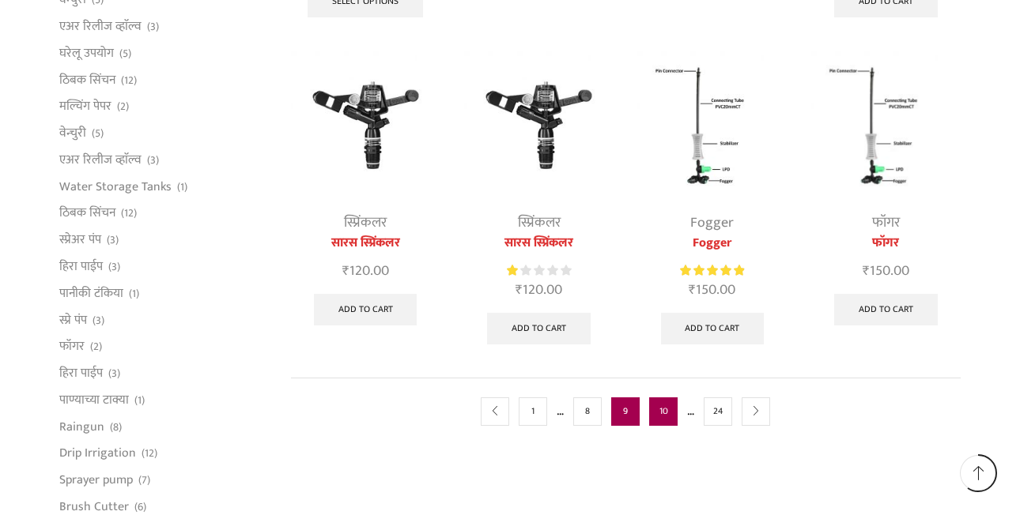
click at [666, 412] on link "10" at bounding box center [663, 412] width 28 height 28
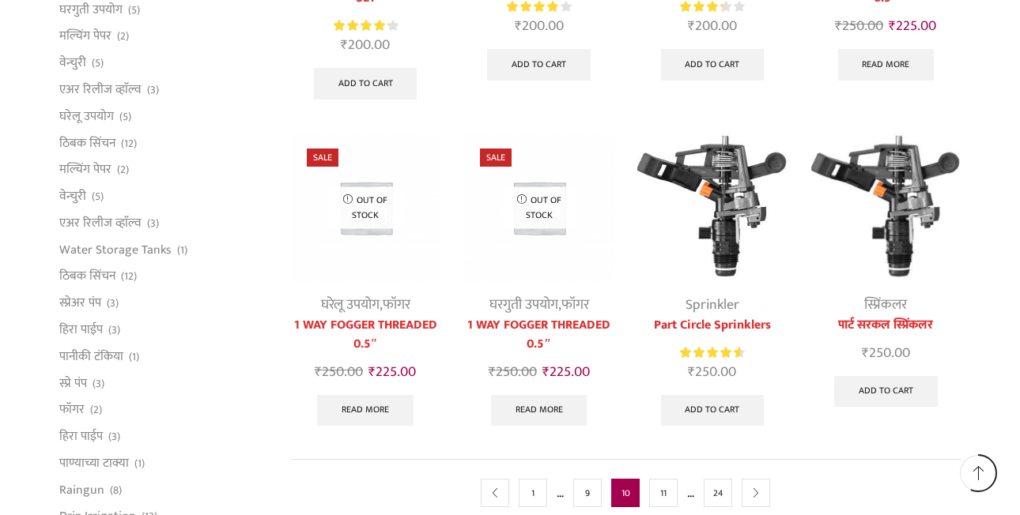
scroll to position [759, 0]
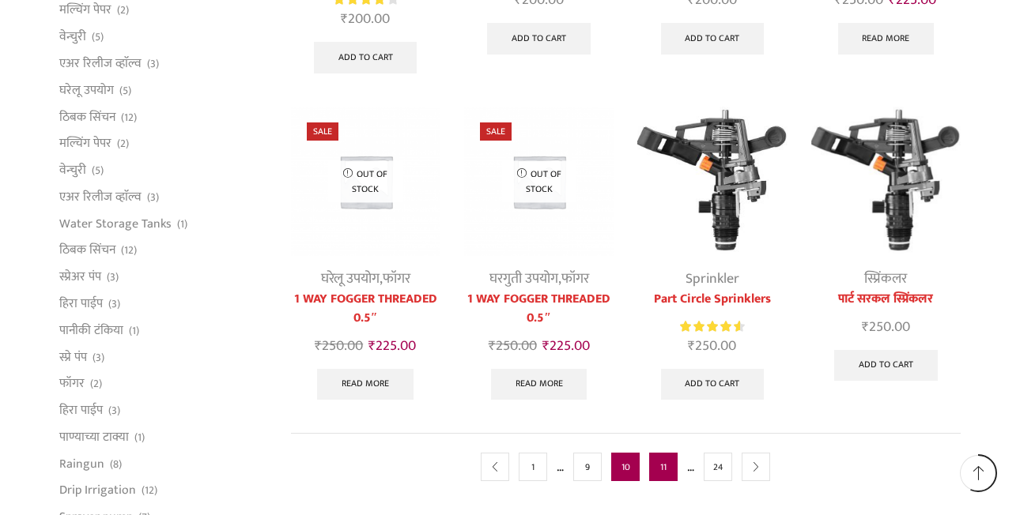
click at [658, 468] on link "11" at bounding box center [663, 467] width 28 height 28
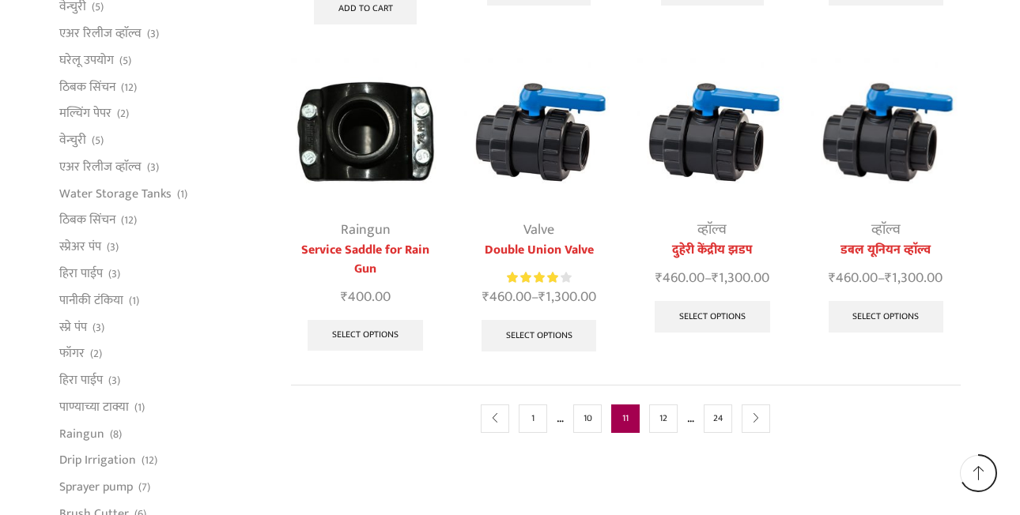
scroll to position [901, 0]
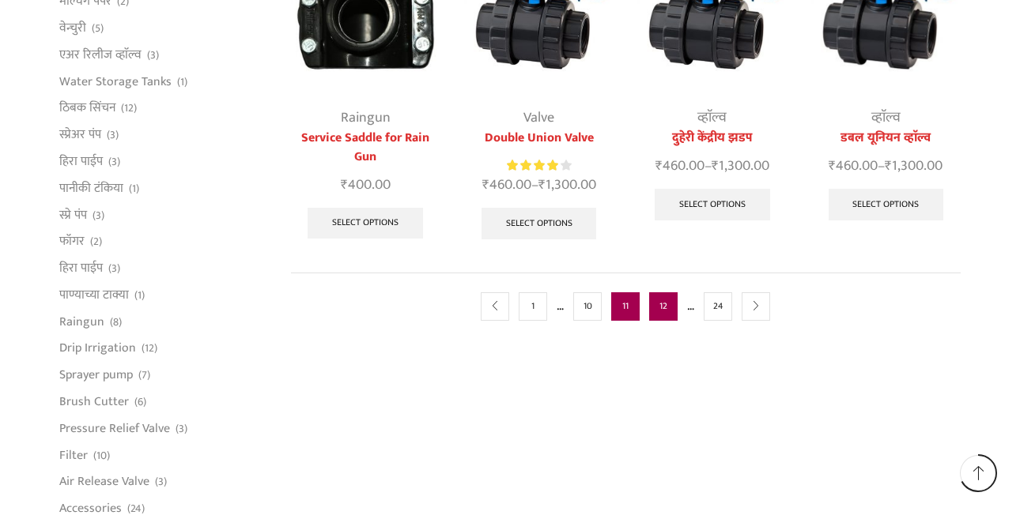
click at [672, 319] on link "12" at bounding box center [663, 306] width 28 height 28
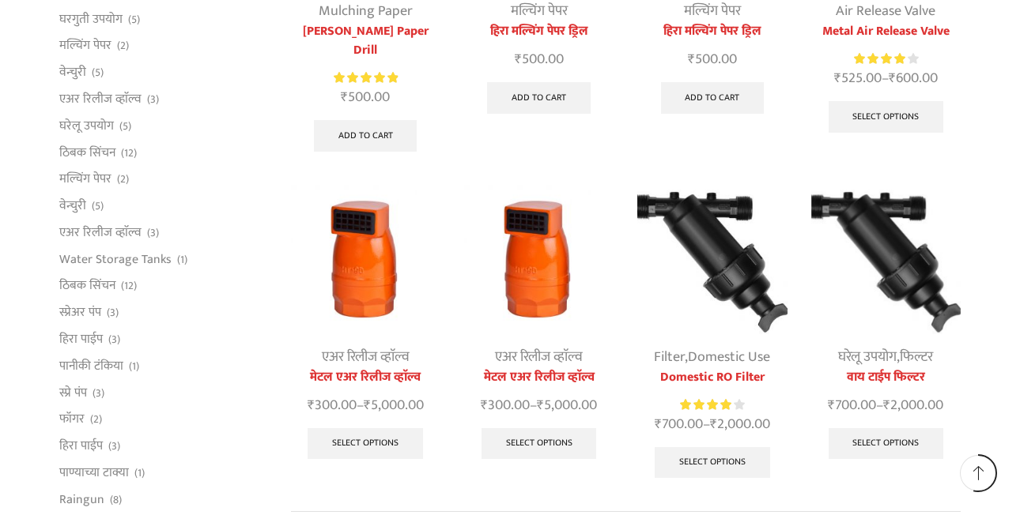
scroll to position [907, 0]
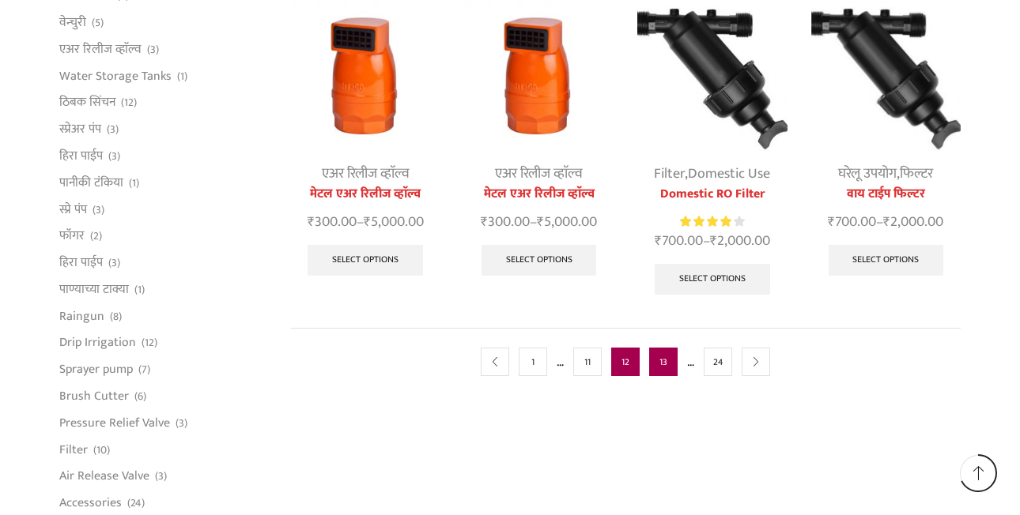
click at [666, 348] on link "13" at bounding box center [663, 362] width 28 height 28
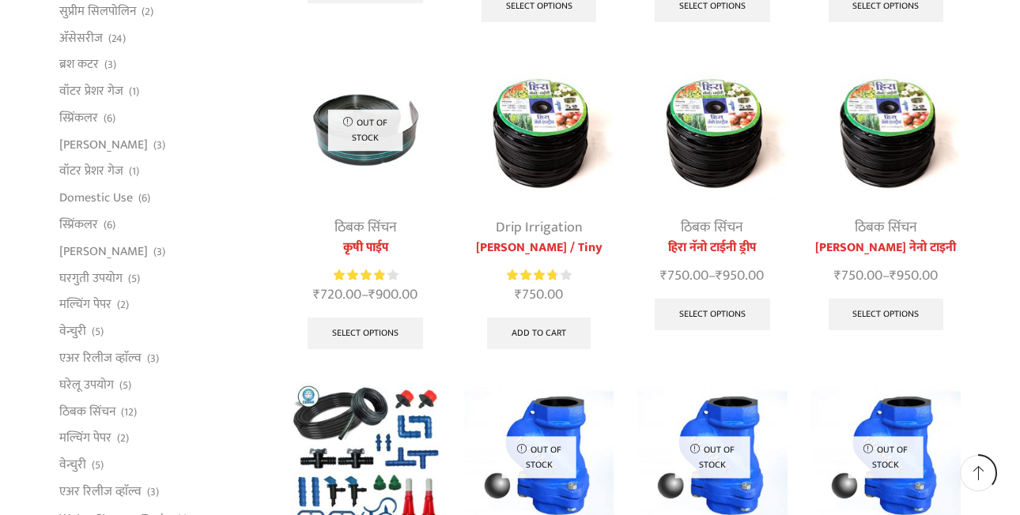
scroll to position [485, 0]
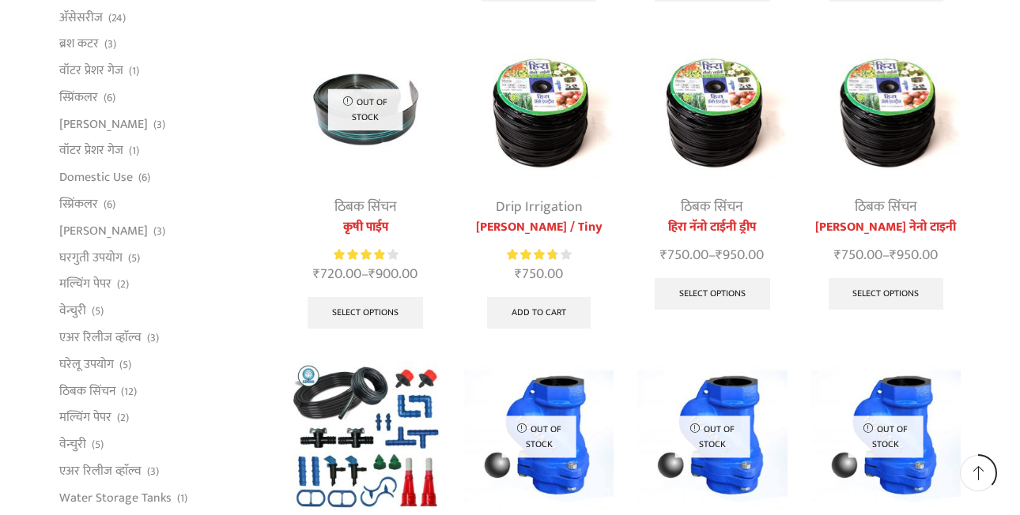
click at [571, 112] on img at bounding box center [538, 109] width 149 height 149
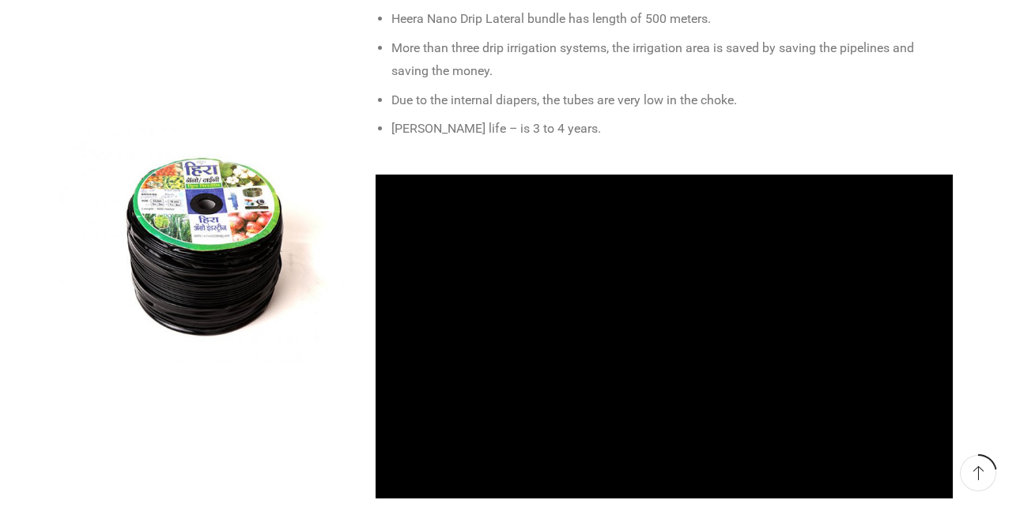
scroll to position [780, 0]
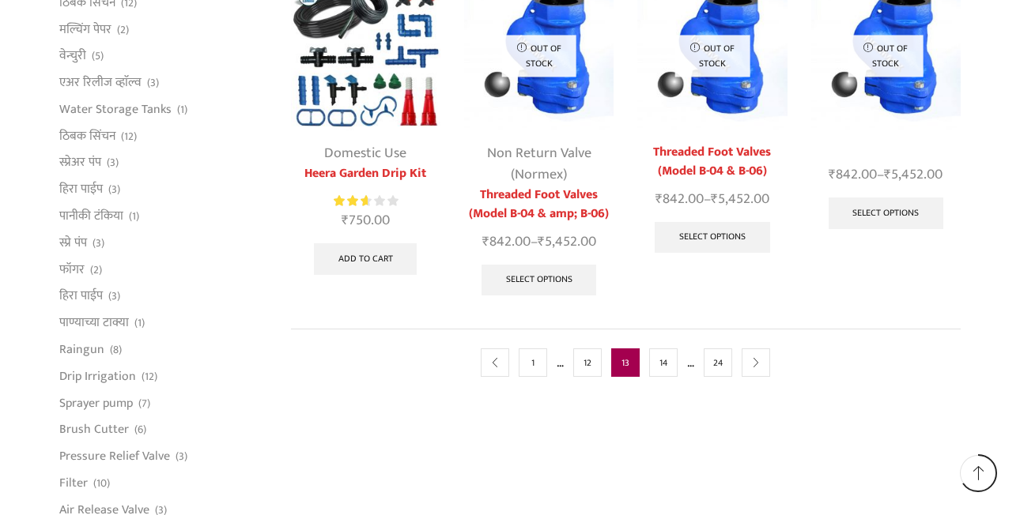
scroll to position [870, 0]
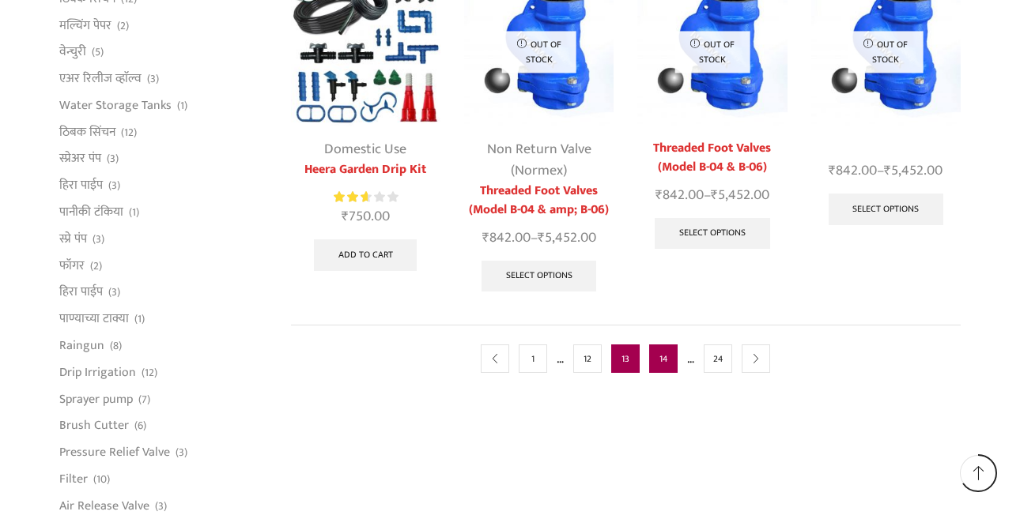
click at [672, 361] on link "14" at bounding box center [663, 359] width 28 height 28
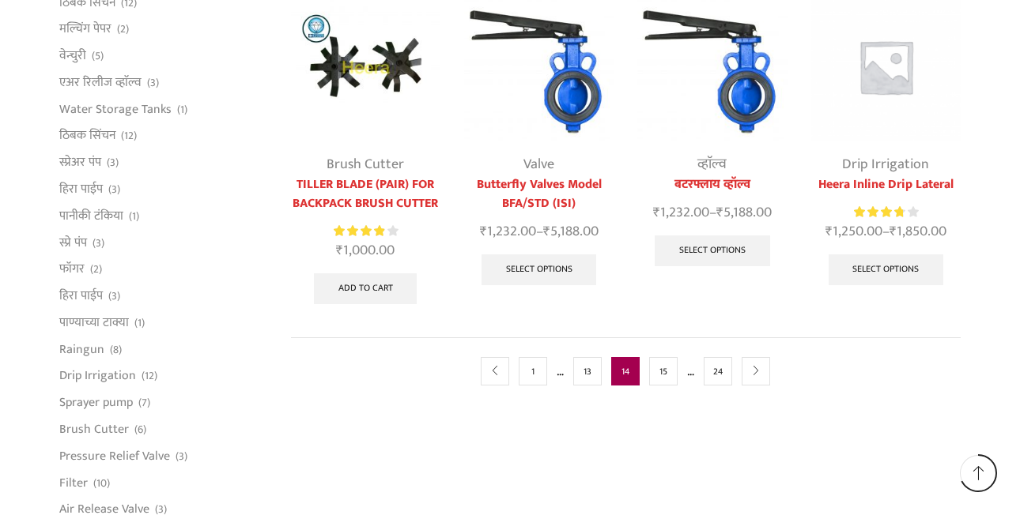
scroll to position [848, 0]
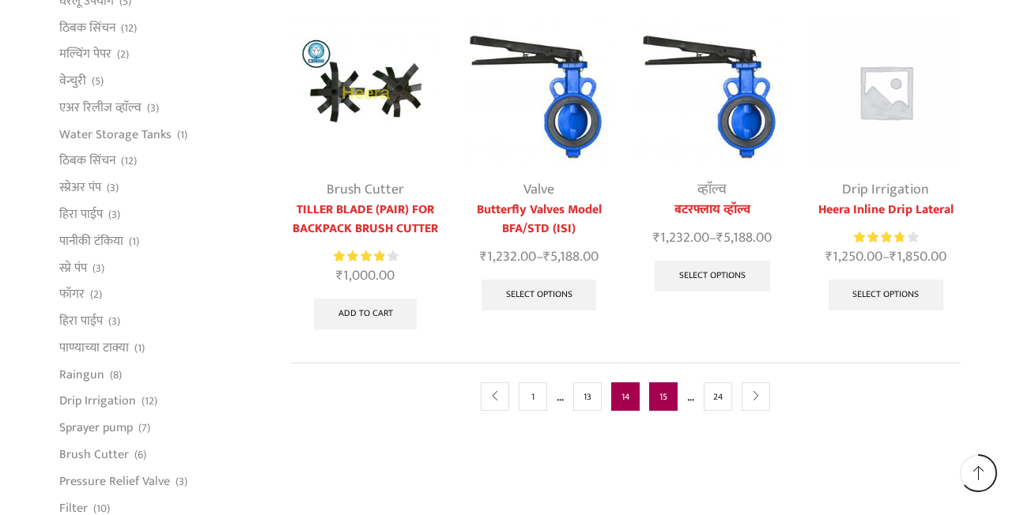
click at [664, 390] on link "15" at bounding box center [663, 397] width 28 height 28
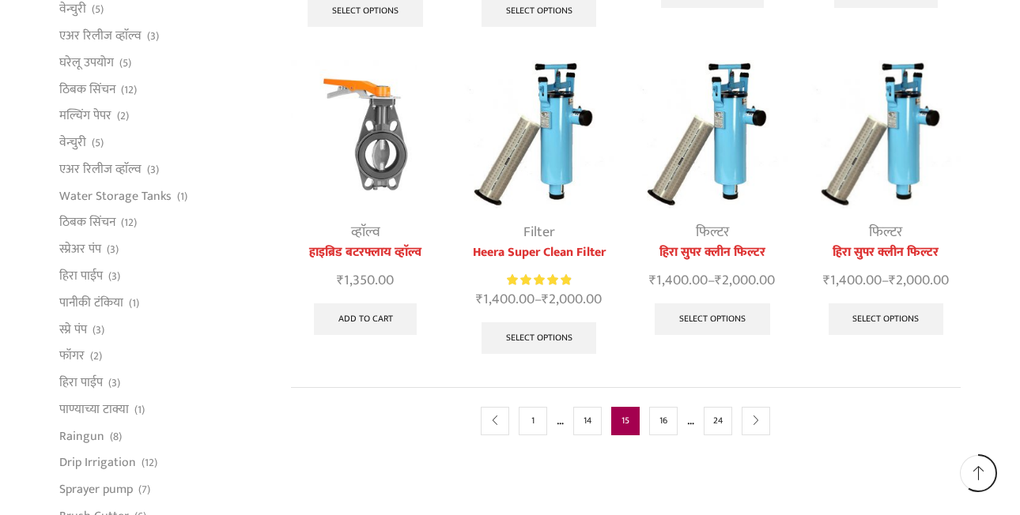
scroll to position [785, 0]
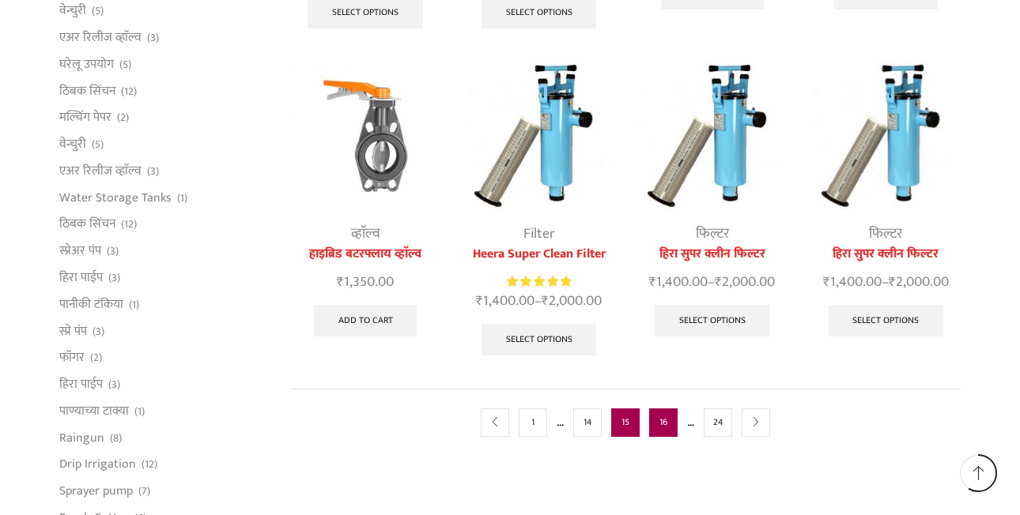
click at [668, 425] on link "16" at bounding box center [663, 423] width 28 height 28
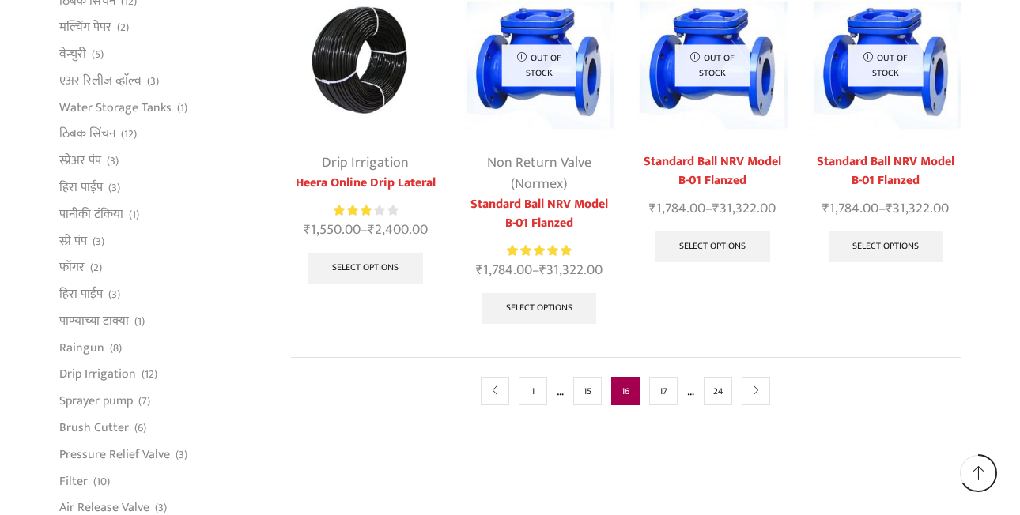
scroll to position [880, 0]
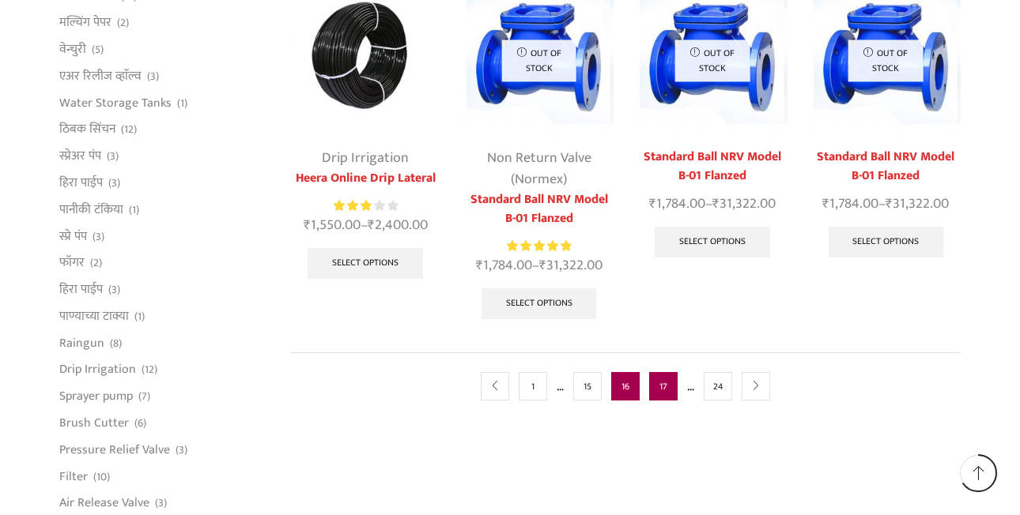
click at [673, 372] on link "17" at bounding box center [663, 386] width 28 height 28
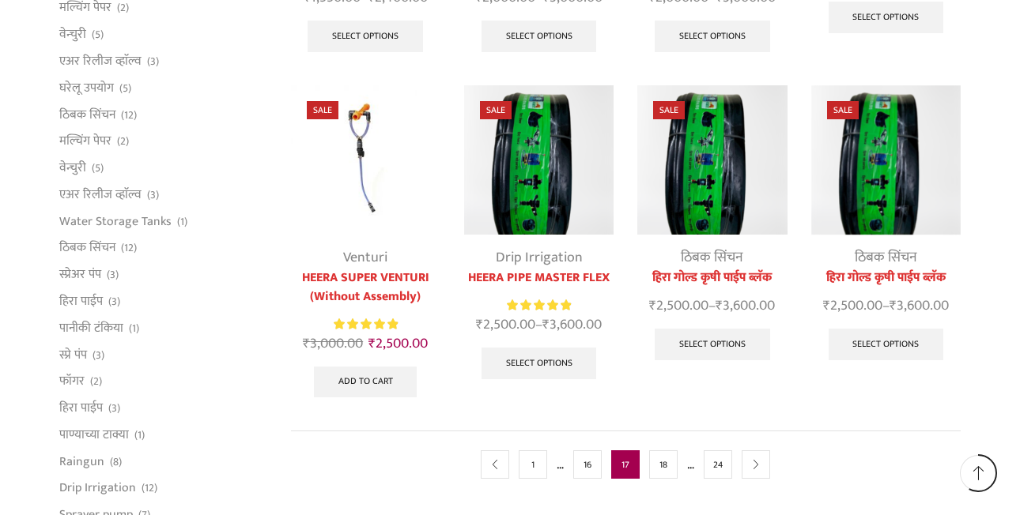
scroll to position [780, 0]
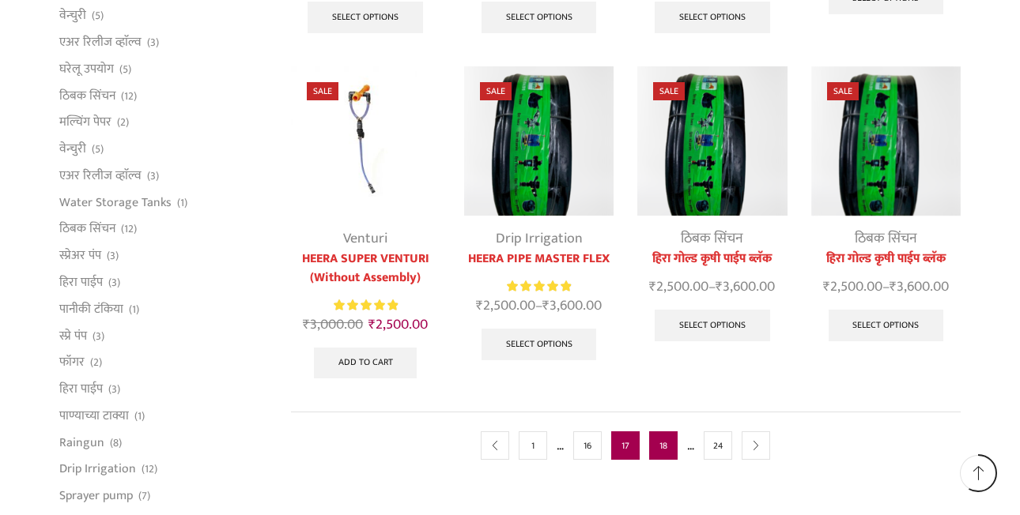
click at [672, 451] on link "18" at bounding box center [663, 446] width 28 height 28
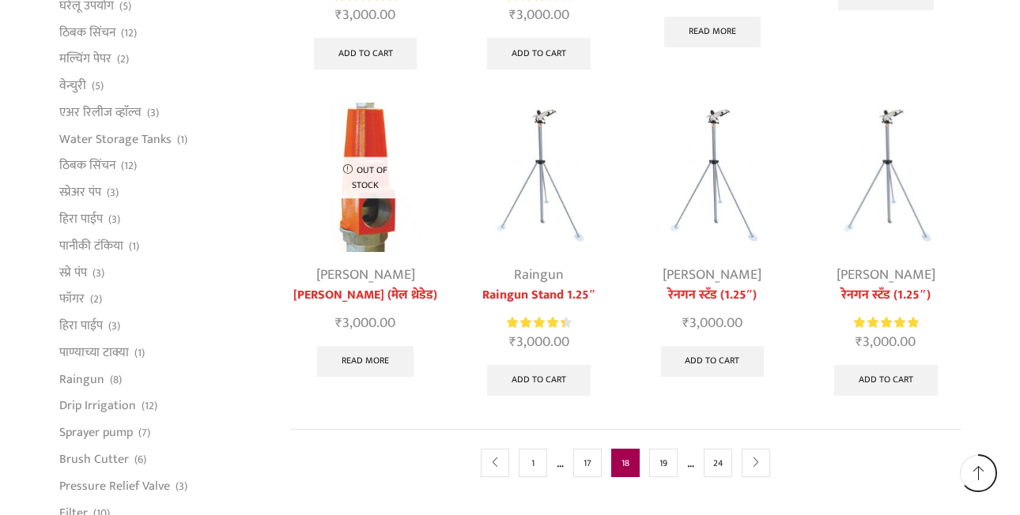
scroll to position [848, 0]
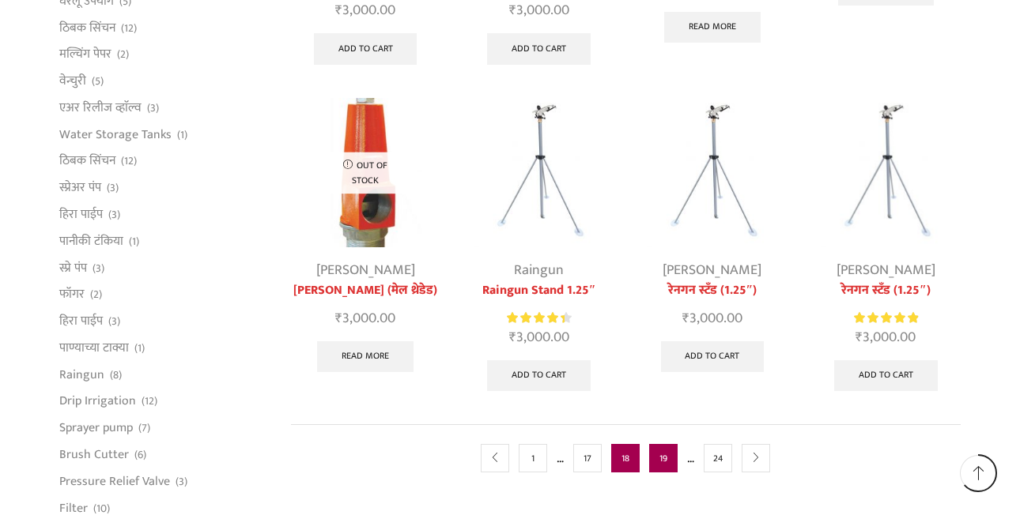
click at [670, 444] on link "19" at bounding box center [663, 458] width 28 height 28
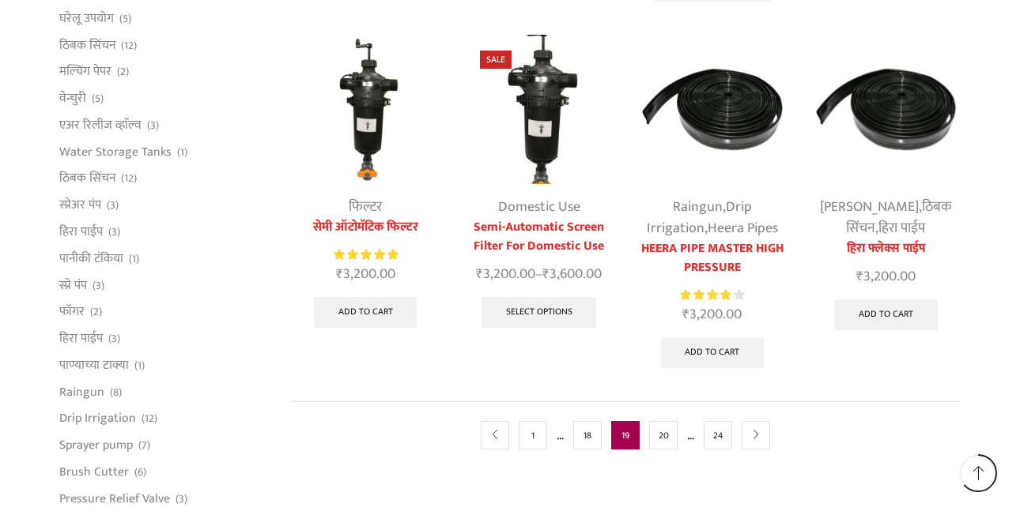
scroll to position [907, 0]
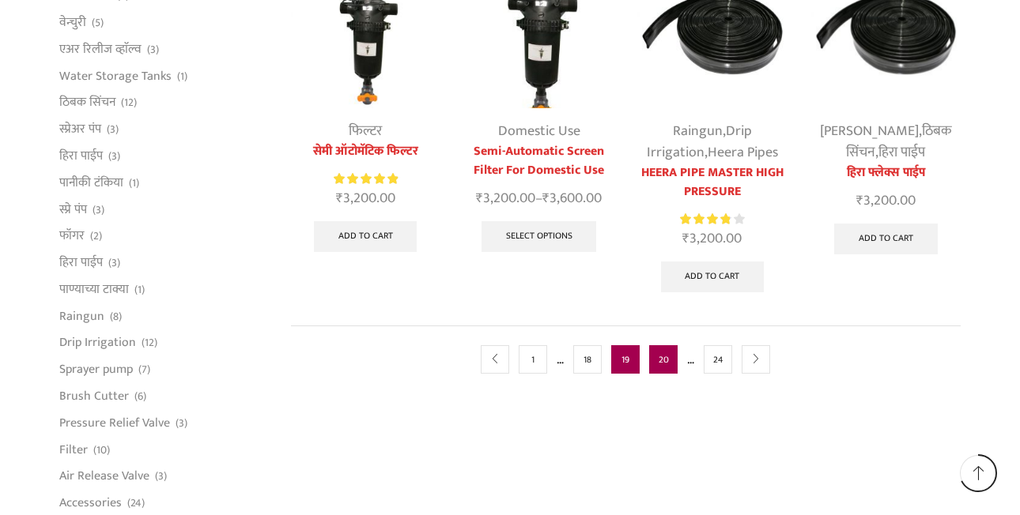
click at [668, 369] on link "20" at bounding box center [663, 359] width 28 height 28
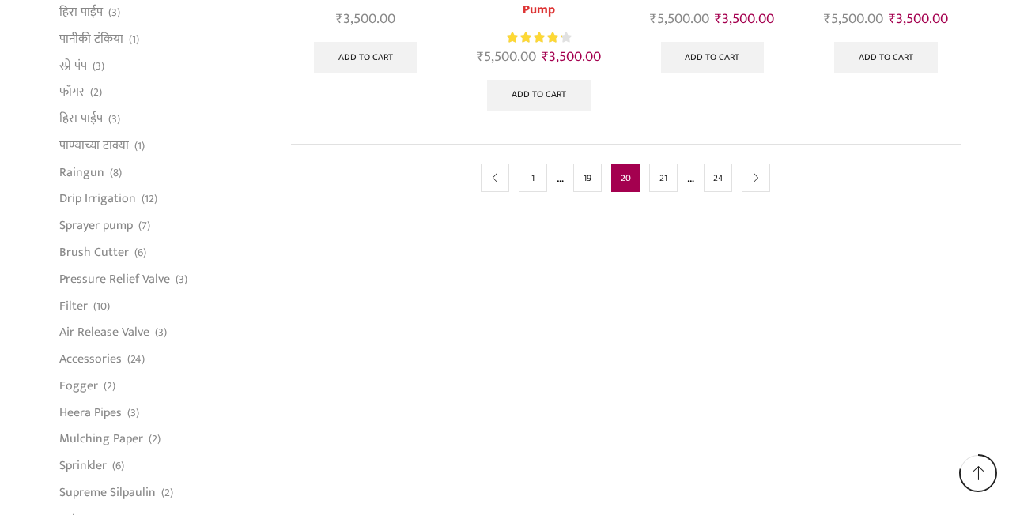
scroll to position [1054, 0]
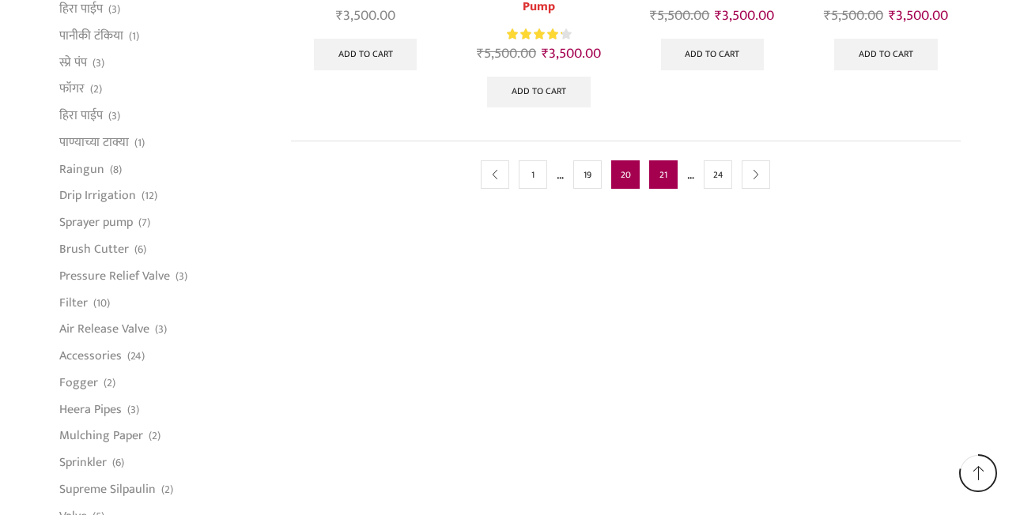
click at [670, 175] on link "21" at bounding box center [663, 174] width 28 height 28
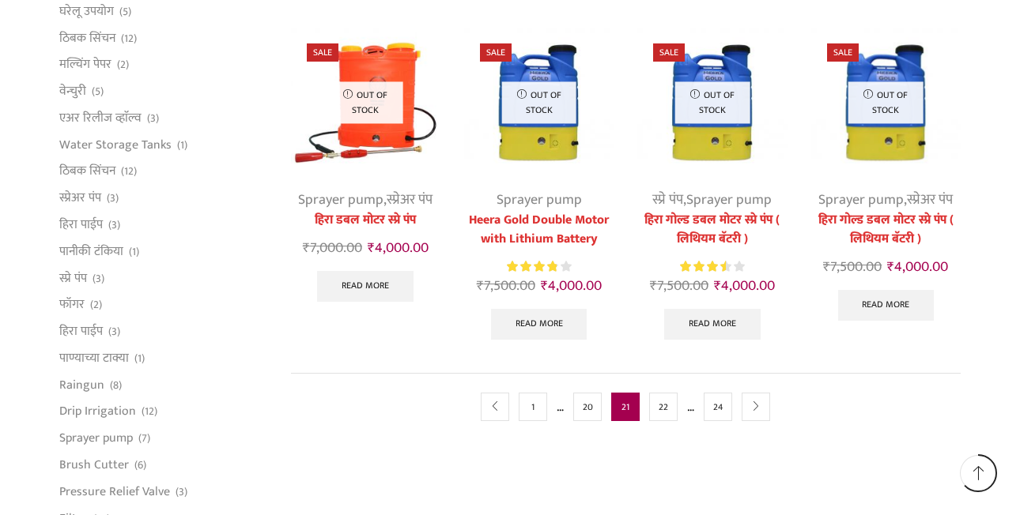
scroll to position [843, 0]
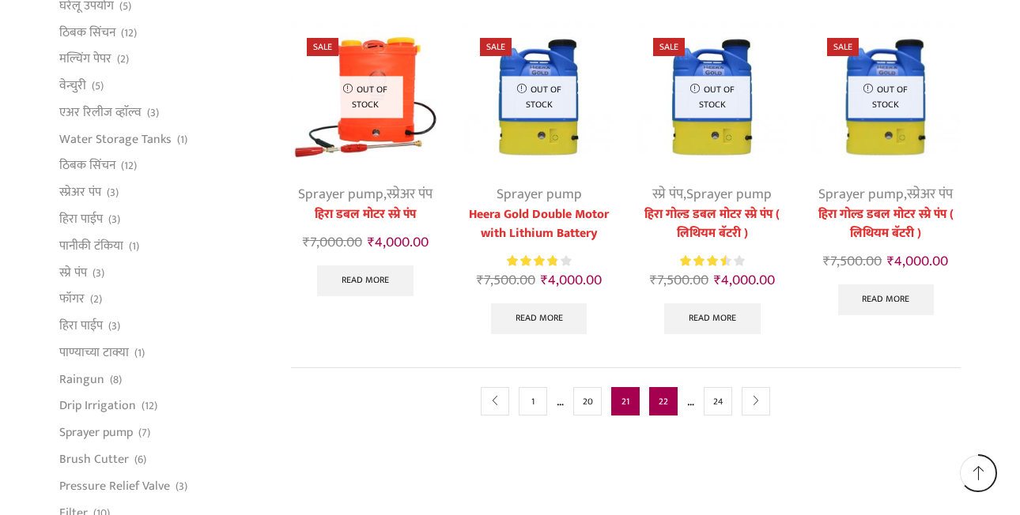
click at [668, 400] on link "22" at bounding box center [663, 401] width 28 height 28
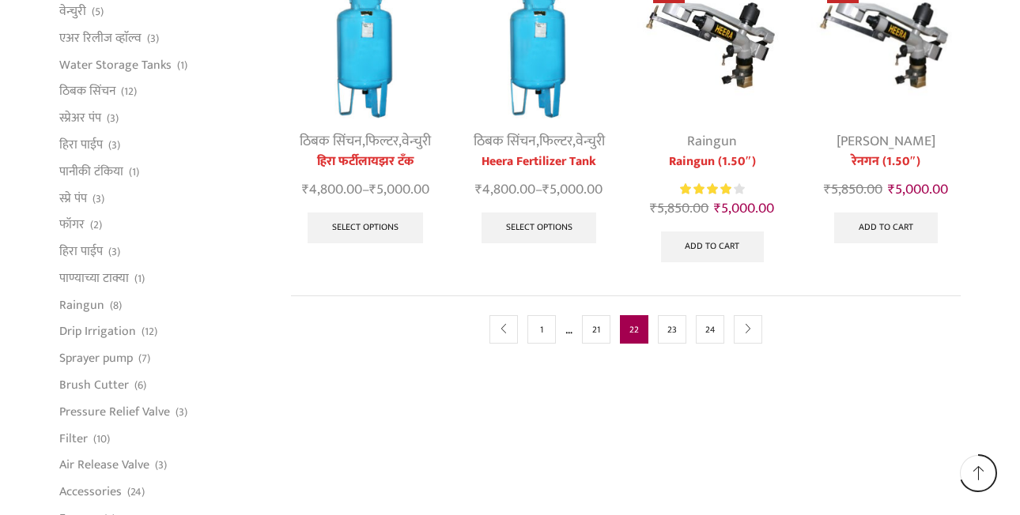
scroll to position [922, 0]
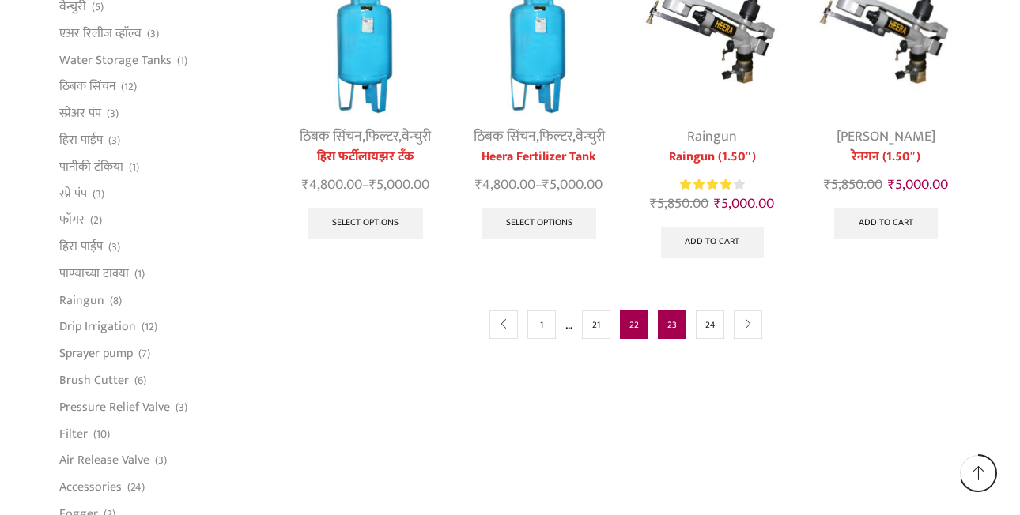
click at [665, 324] on link "23" at bounding box center [672, 325] width 28 height 28
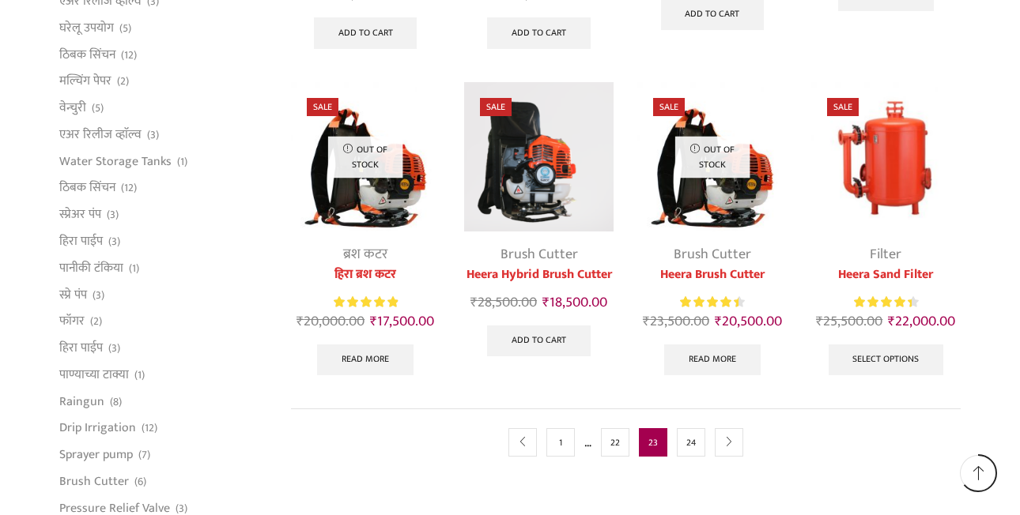
scroll to position [854, 0]
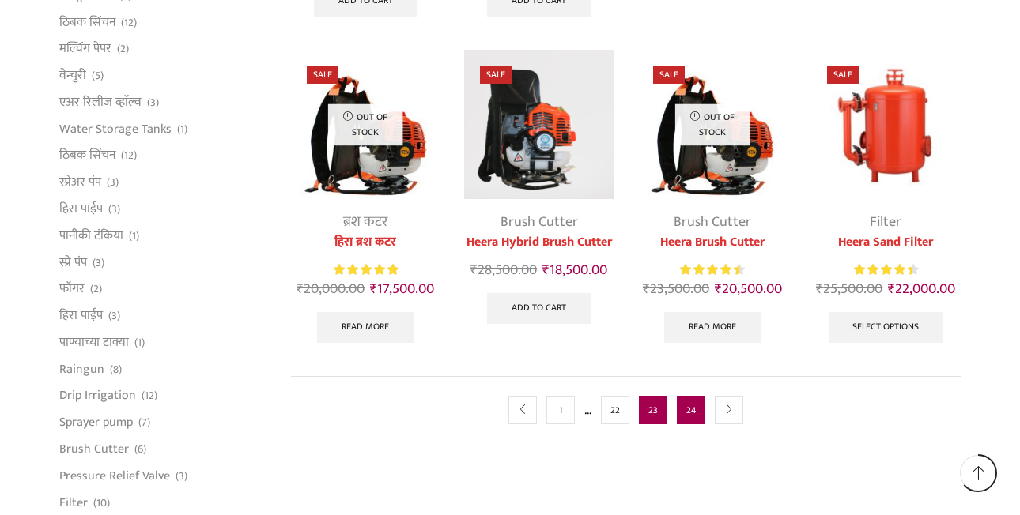
click at [698, 413] on link "24" at bounding box center [691, 410] width 28 height 28
